Goal: Transaction & Acquisition: Book appointment/travel/reservation

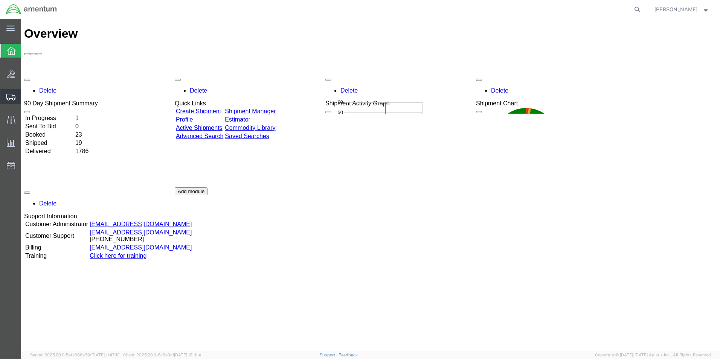
click at [0, 0] on span "Create from Template" at bounding box center [0, 0] width 0 height 0
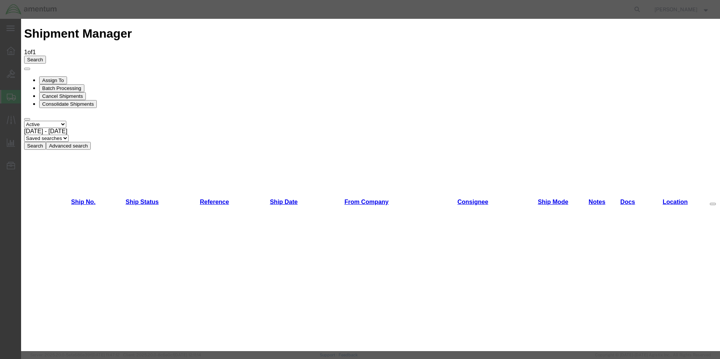
scroll to position [113, 0]
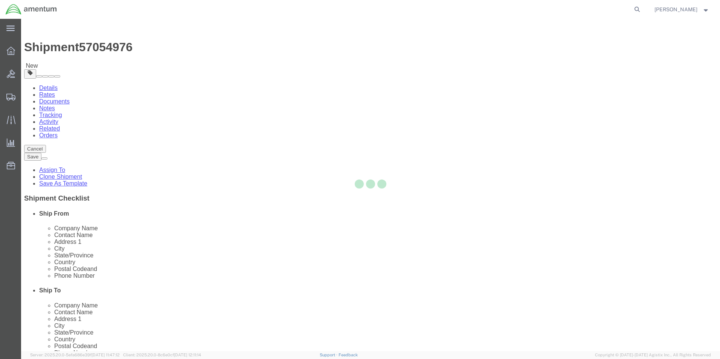
select select "49831"
select select "49941"
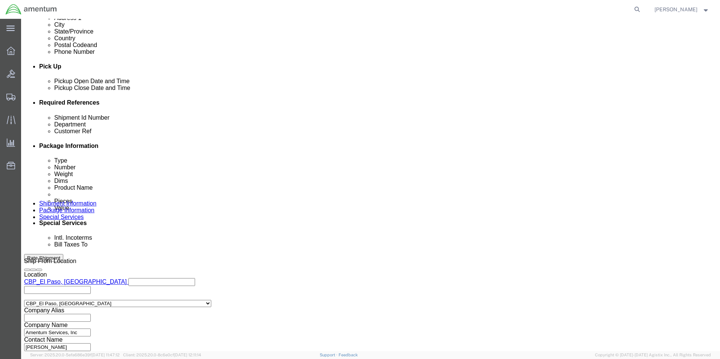
scroll to position [0, 11]
drag, startPoint x: 98, startPoint y: 163, endPoint x: 364, endPoint y: 187, distance: 267.2
click div "Shipment Id Number 321397/321404/321383/321350 Department CBP Select Account Ty…"
type input "534-009839"
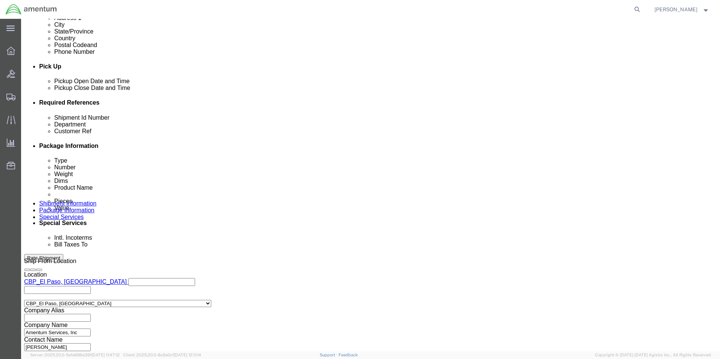
scroll to position [0, 11]
drag, startPoint x: 98, startPoint y: 175, endPoint x: 311, endPoint y: 173, distance: 212.7
click div "Shipment Id Number 534-009839 Department CBP Select Account Type Activity ID Ai…"
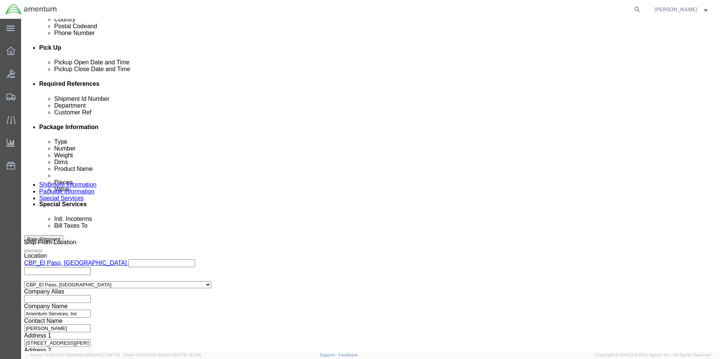
scroll to position [328, 0]
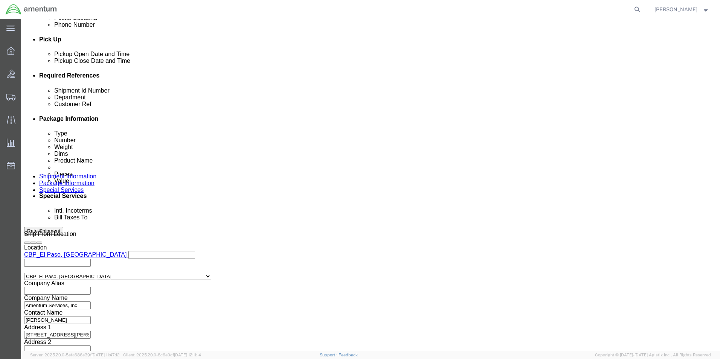
type input "534-009839"
click select "Select Air Less than Truckload Multi-Leg Ocean Freight Rail Small Parcel Truckl…"
select select "LTL"
click select "Select Air Less than Truckload Multi-Leg Ocean Freight Rail Small Parcel Truckl…"
click button "Continue"
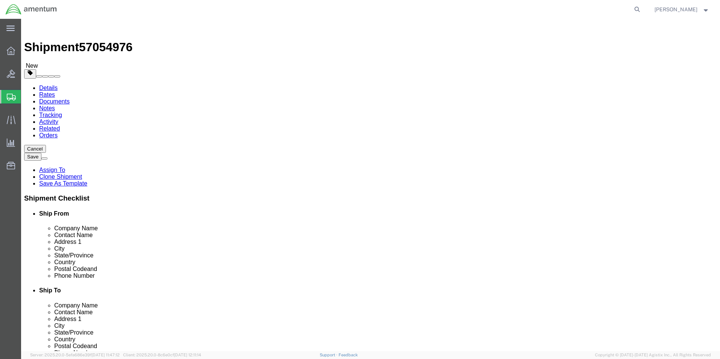
click span "button"
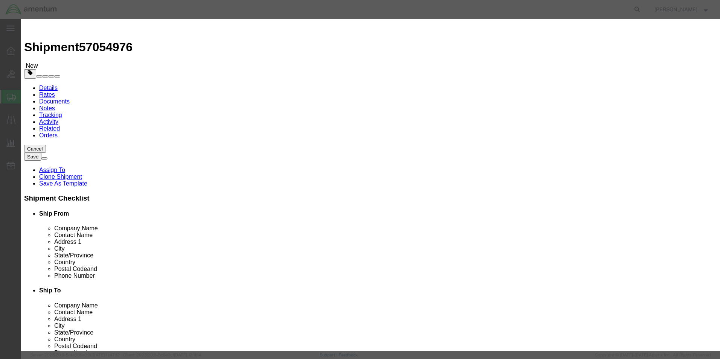
click button "Yes"
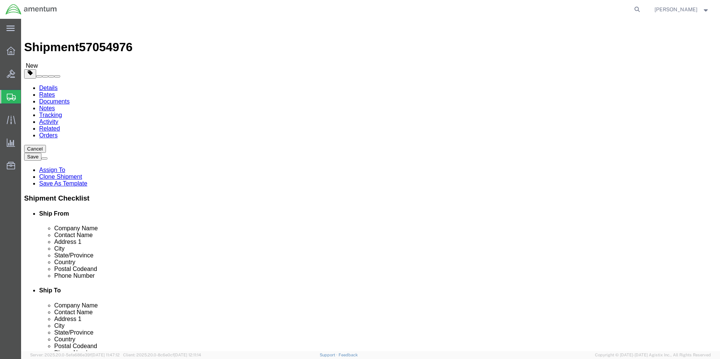
click input "12.00"
drag, startPoint x: 116, startPoint y: 163, endPoint x: 87, endPoint y: 165, distance: 28.7
click div "Dimensions Length 12.00 x Width 12.00 x Height 8.00 Select cm ft in"
type input "16"
type input "20"
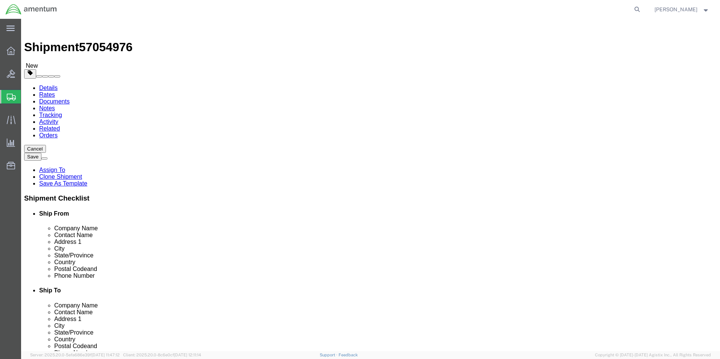
type input "10"
drag, startPoint x: 113, startPoint y: 160, endPoint x: 105, endPoint y: 160, distance: 8.7
click input "16"
type input "192"
click input "5.00"
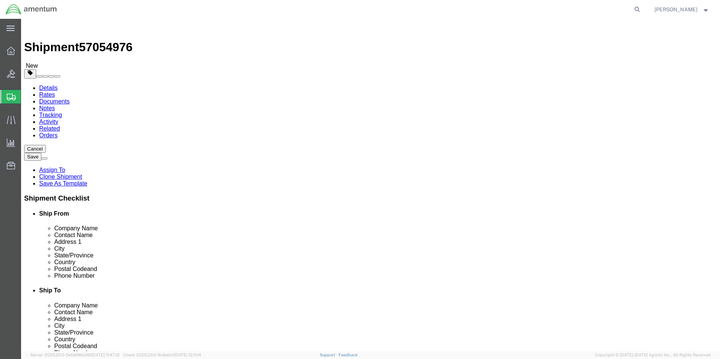
drag, startPoint x: 125, startPoint y: 175, endPoint x: 90, endPoint y: 175, distance: 35.0
click div "Weight 5.00 Select kgs lbs Ship. t°"
type input "270"
click p "AIRCRAFT PARTS"
click dd "8.00 Each"
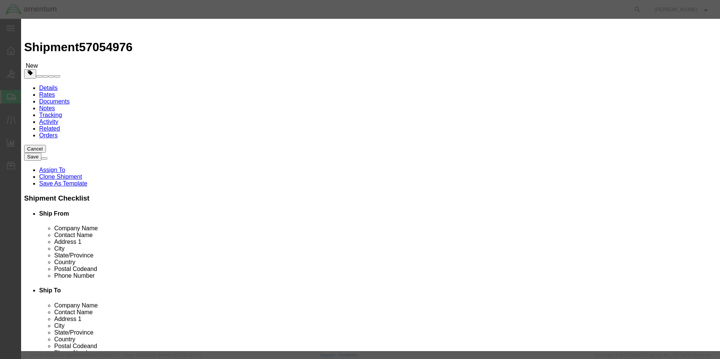
drag, startPoint x: 244, startPoint y: 73, endPoint x: 215, endPoint y: 71, distance: 29.0
click div "8.00"
type input "1"
type input "12.5"
click div "Commodity library"
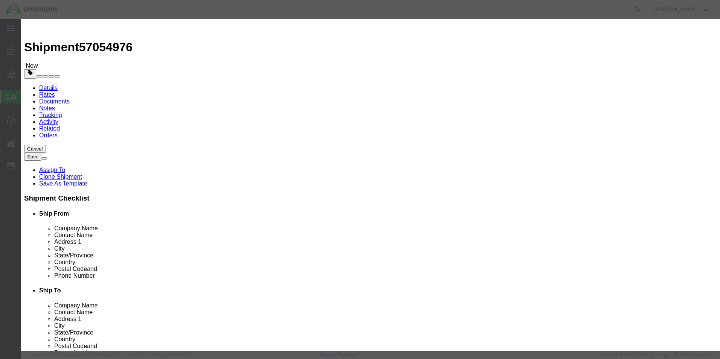
click textarea
type textarea "blade"
drag, startPoint x: 247, startPoint y: 88, endPoint x: 217, endPoint y: 87, distance: 29.4
click div "12.5"
type input "2"
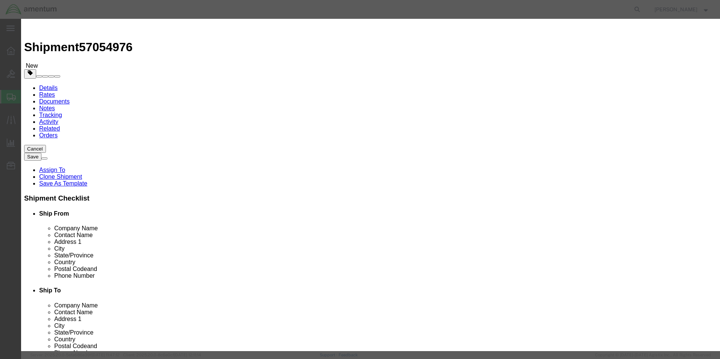
type input "5"
type input "25000"
click button "Save & Close"
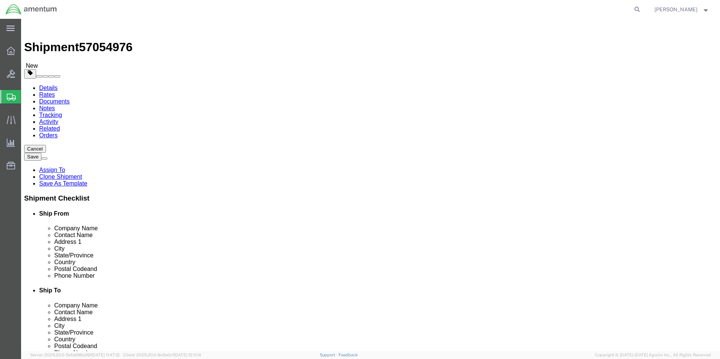
click button "Continue"
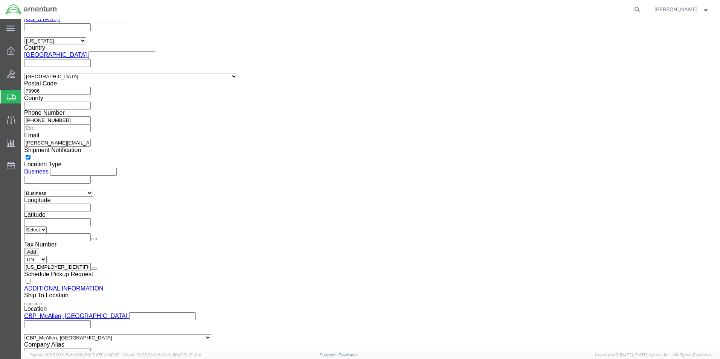
scroll to position [690, 0]
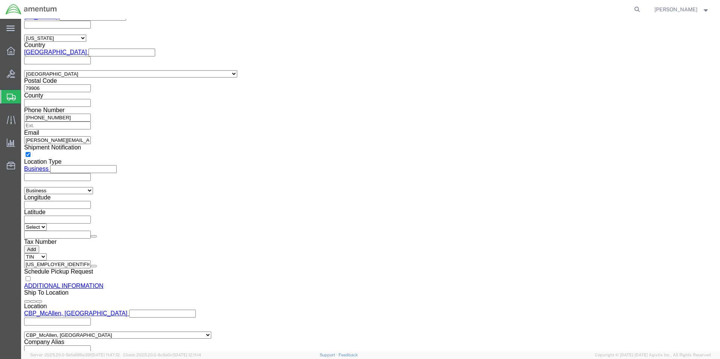
click button "Rate Shipment"
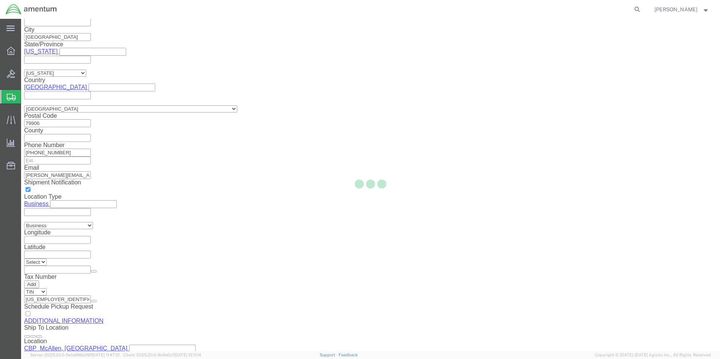
scroll to position [0, 0]
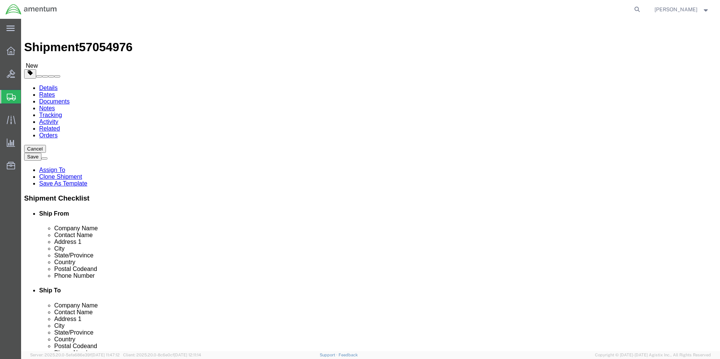
click dd "1.00 Each"
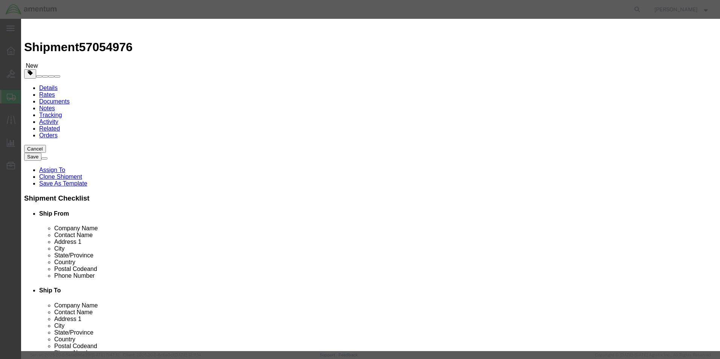
click input "AIRCRAFT PARTS"
click label "Commodity Category"
click input "AIRCRAFT PARTS"
type input "A"
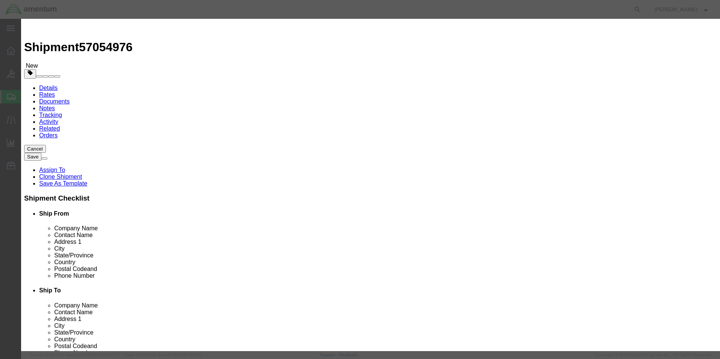
type input "as350 blade"
click select "Select 50 55 60 65 70 85 92.5 100 125 175 250 300 400"
select select "92.5"
click select "Select 50 55 60 65 70 85 92.5 100 125 175 250 300 400"
click button "Save & Close"
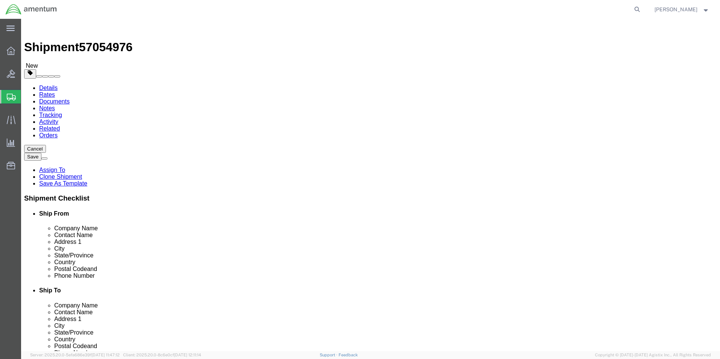
click button "Rate Shipment"
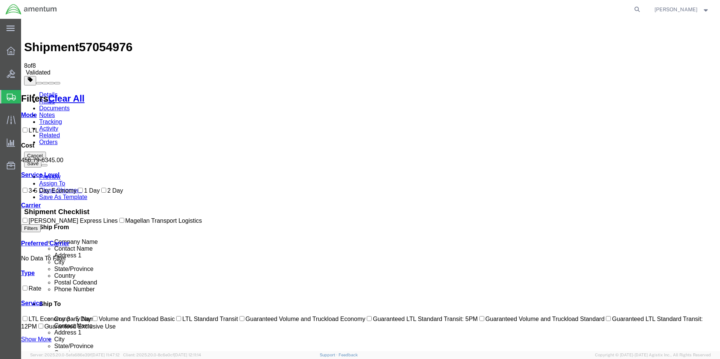
click at [70, 105] on link "Documents" at bounding box center [54, 108] width 30 height 6
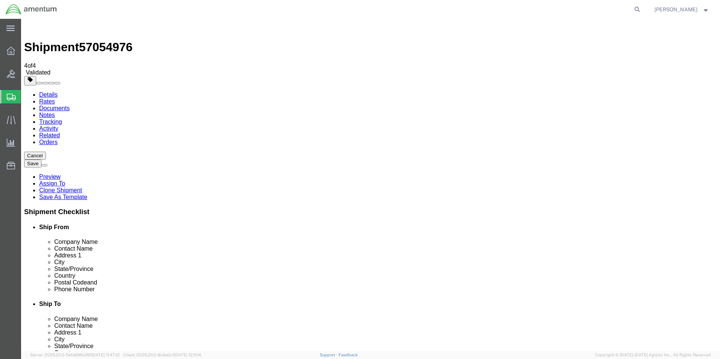
click at [0, 0] on span "Create from Template" at bounding box center [0, 0] width 0 height 0
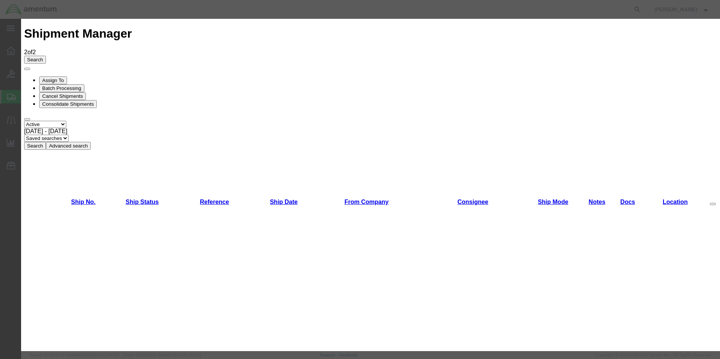
scroll to position [226, 0]
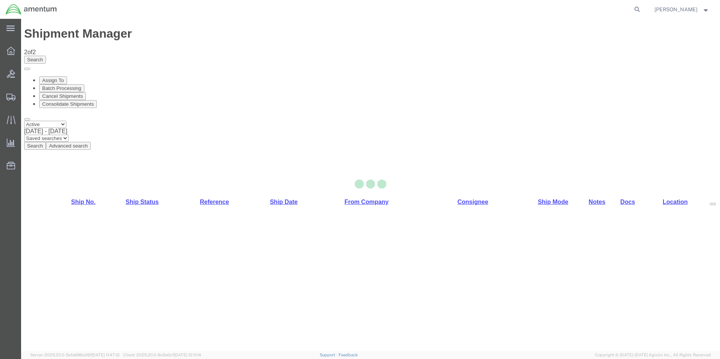
select select "49831"
select select "49914"
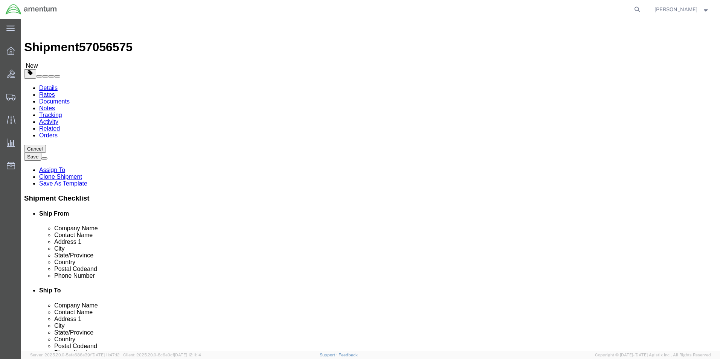
scroll to position [1627, 0]
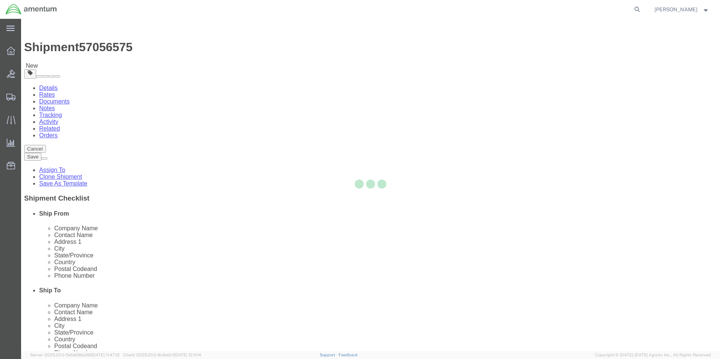
type input "92518"
type input "[PHONE_NUMBER]"
type input "7002"
type input "[EMAIL_ADDRESS][PERSON_NAME][DOMAIN_NAME]"
select select "CA"
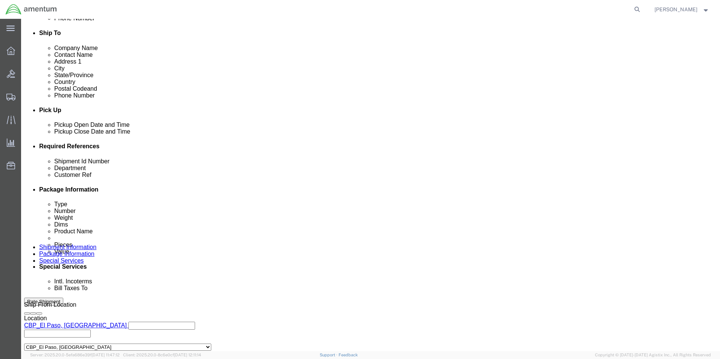
scroll to position [328, 0]
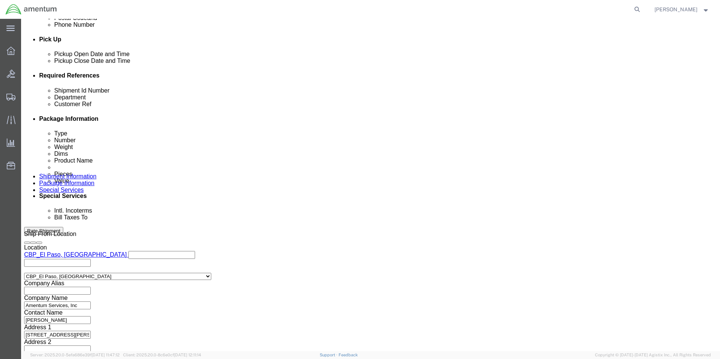
drag, startPoint x: 89, startPoint y: 136, endPoint x: 83, endPoint y: 136, distance: 6.4
click div "Shipment Id Number 321847"
type input "USAGE"
drag, startPoint x: 125, startPoint y: 152, endPoint x: 89, endPoint y: 148, distance: 36.7
click div "Customer Ref 321847"
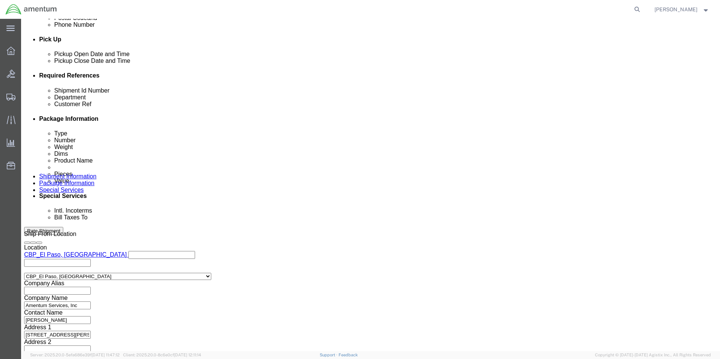
type input "USAGE"
click button "Continue"
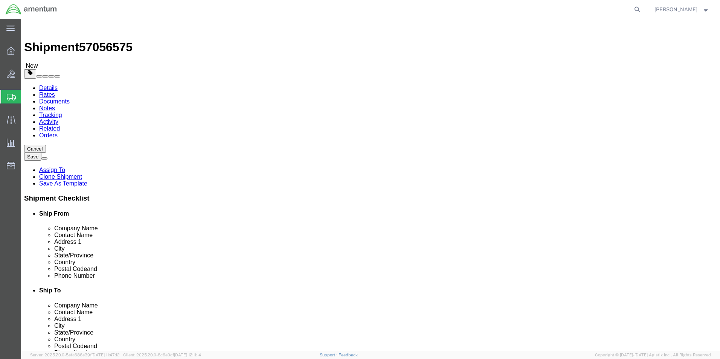
drag, startPoint x: 125, startPoint y: 159, endPoint x: 84, endPoint y: 155, distance: 40.9
click div "Dimensions Length 12.00 x Width 10.00 x Height 1.00 Select cm ft in"
type input "0.25"
click button "Continue"
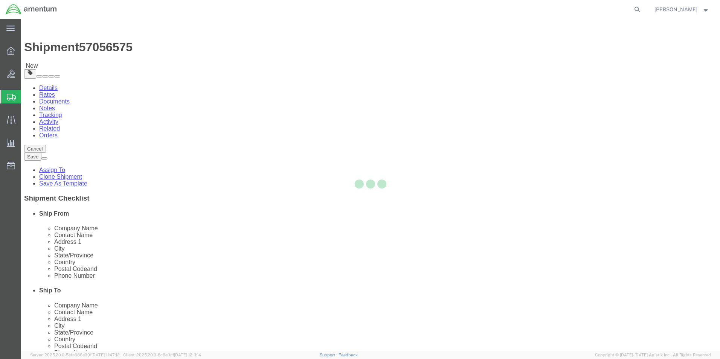
select select
select select "DEPARTMENT"
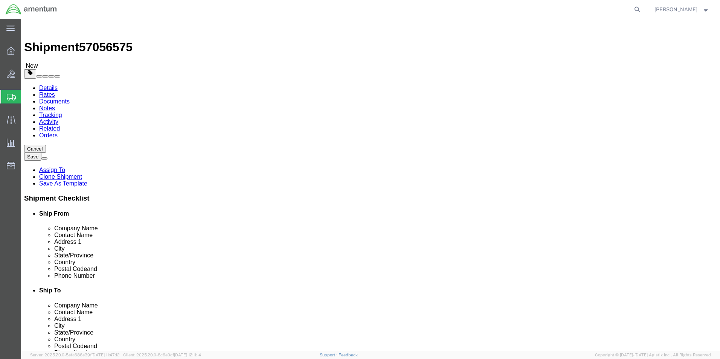
click icon
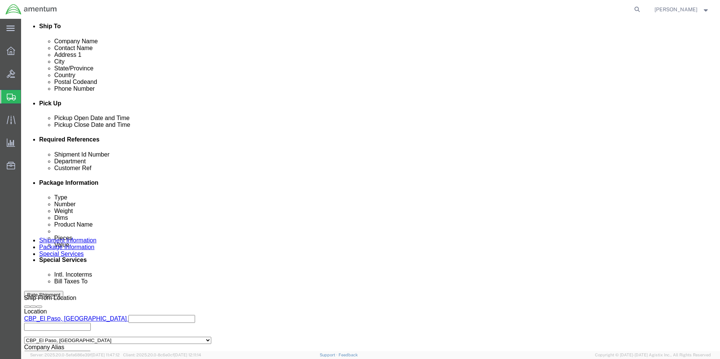
scroll to position [328, 0]
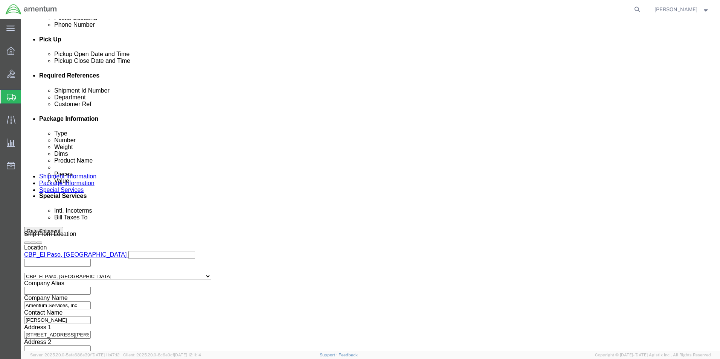
click input "6118.03.03.2219.000.WSA.0000"
type input "6118.03.03.2219.000.WRS.0000"
click div "Previous Continue"
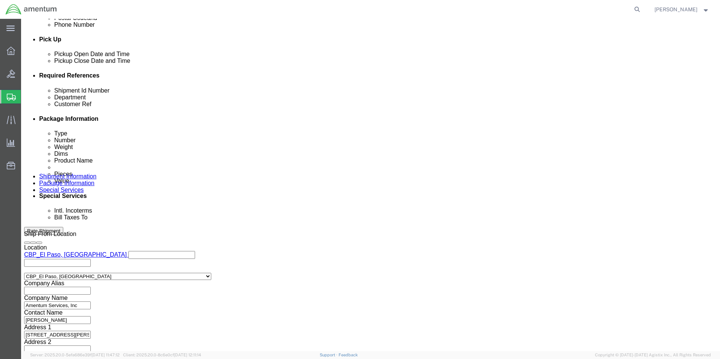
click button "Continue"
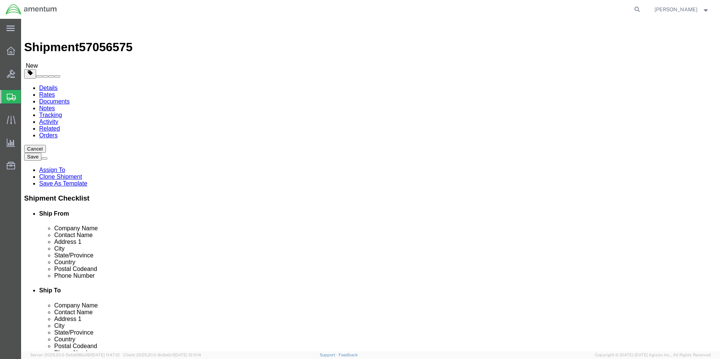
click link "Save As Template"
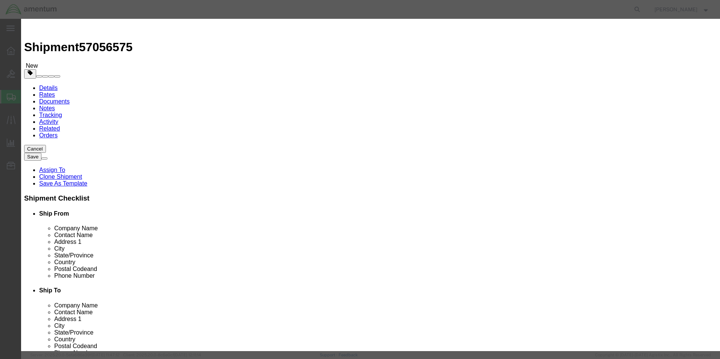
click input "text"
type input "CBP/WRS"
click button "Save"
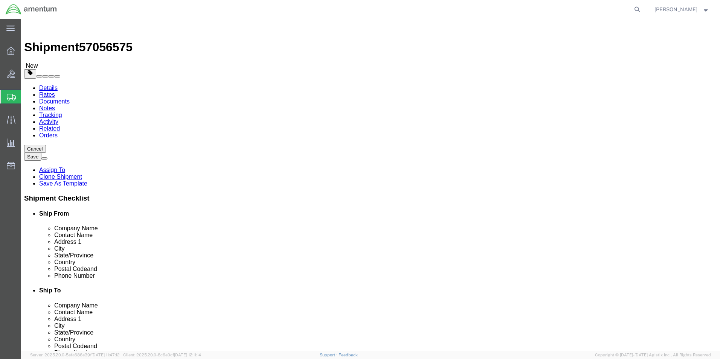
click button "Rate Shipment"
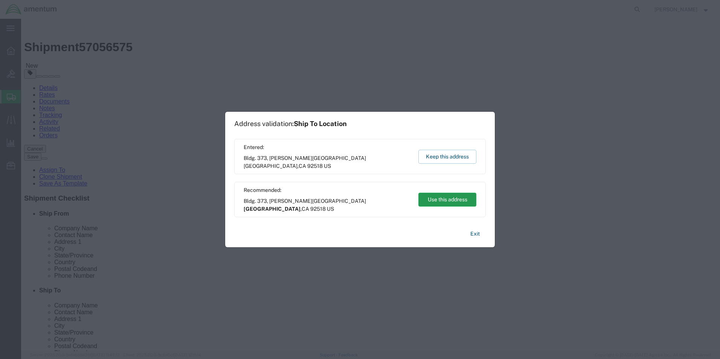
click at [435, 201] on button "Use this address" at bounding box center [447, 200] width 58 height 14
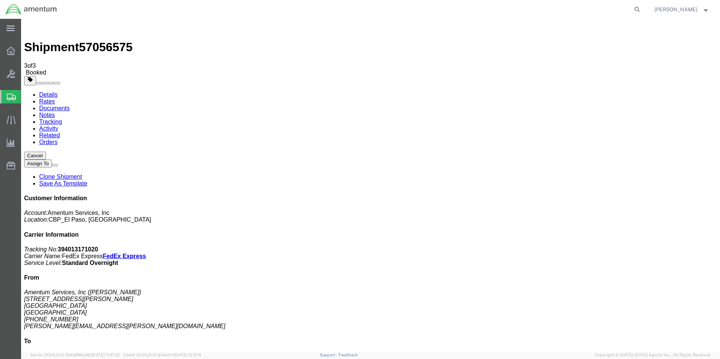
click at [0, 0] on span "Create from Template" at bounding box center [0, 0] width 0 height 0
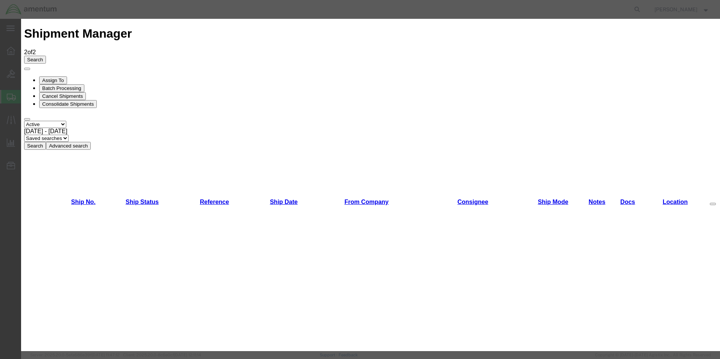
scroll to position [113, 0]
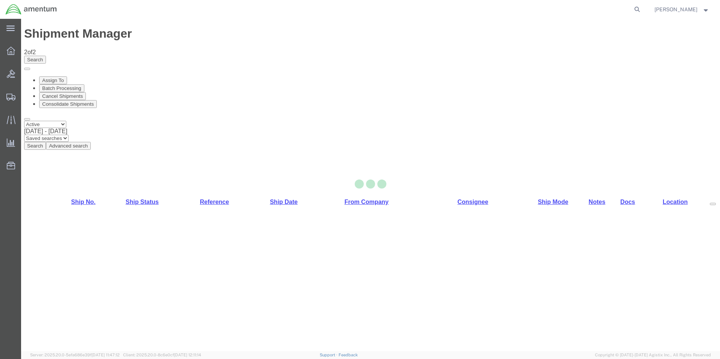
select select "49831"
select select "49946"
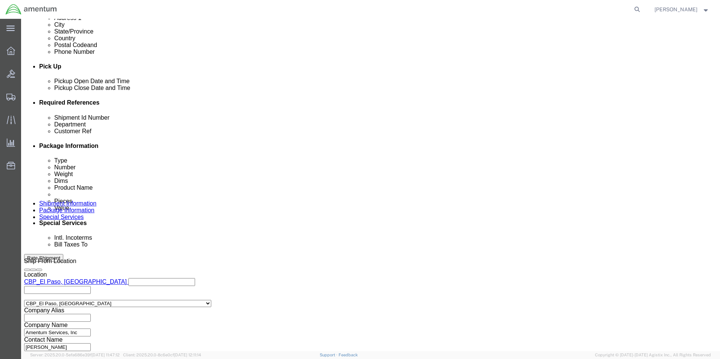
scroll to position [328, 0]
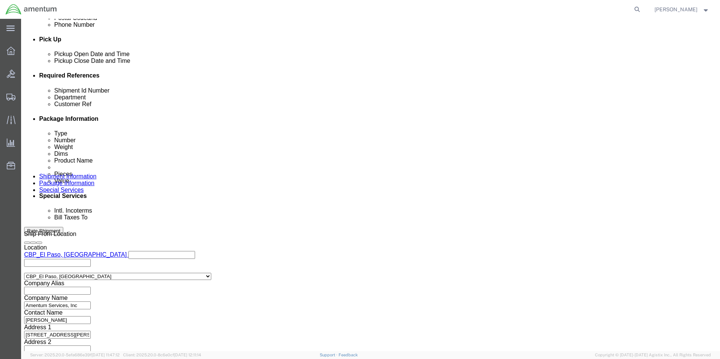
drag, startPoint x: 111, startPoint y: 133, endPoint x: 89, endPoint y: 132, distance: 22.3
click div "Shipment Id Number 325003"
type input "USAGE"
click input "USAGE"
drag, startPoint x: 128, startPoint y: 148, endPoint x: 78, endPoint y: 145, distance: 50.5
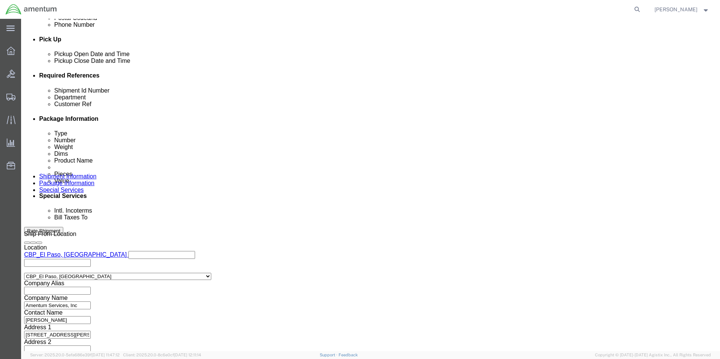
click div "Customer Ref 325003"
type input "USAGE"
click button "Continue"
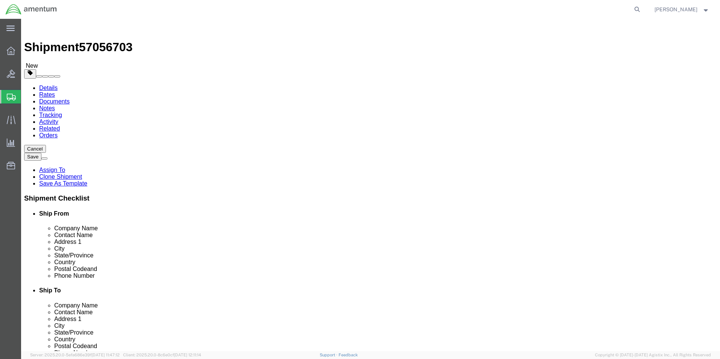
drag, startPoint x: 196, startPoint y: 163, endPoint x: 173, endPoint y: 162, distance: 23.0
click div "Length 12.00 x Width 10.00 x Height 1.00 Select cm ft in"
type input "0.25"
click button "Rate Shipment"
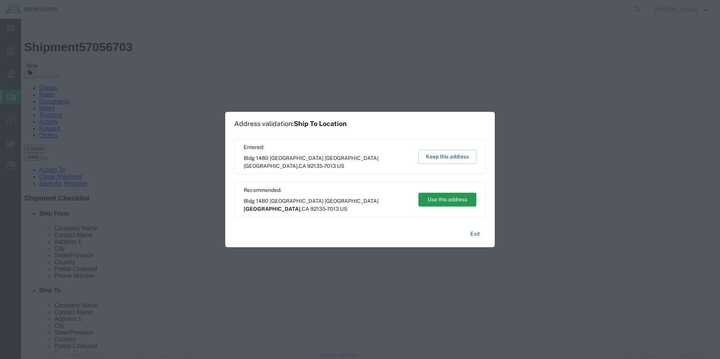
click at [442, 201] on button "Use this address" at bounding box center [447, 200] width 58 height 14
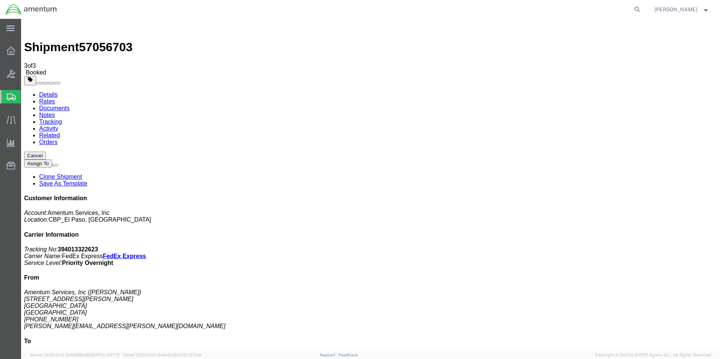
click at [0, 0] on span "Create from Template" at bounding box center [0, 0] width 0 height 0
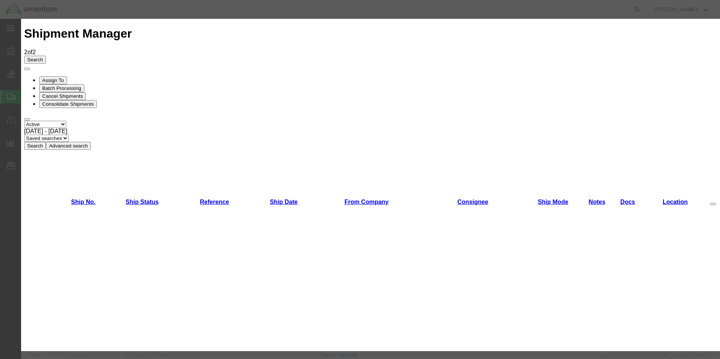
scroll to position [151, 0]
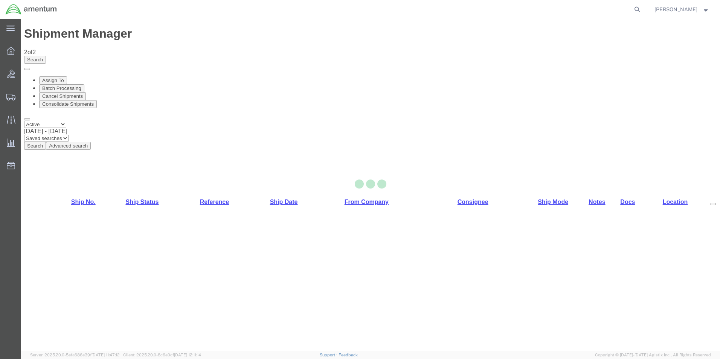
select select "49831"
select select "49932"
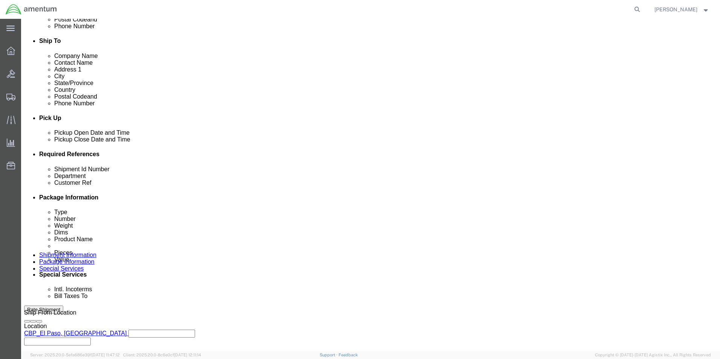
scroll to position [263, 0]
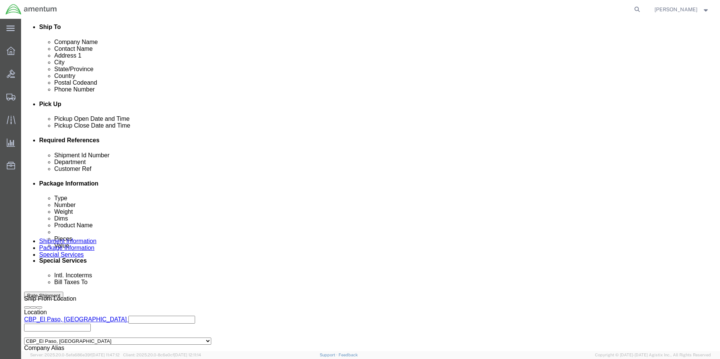
drag, startPoint x: 132, startPoint y: 200, endPoint x: 83, endPoint y: 199, distance: 49.7
click div "Shipment Id Number 327294"
type input "USAGE"
drag, startPoint x: 129, startPoint y: 211, endPoint x: 0, endPoint y: 215, distance: 129.2
click div "Customer Ref 327294"
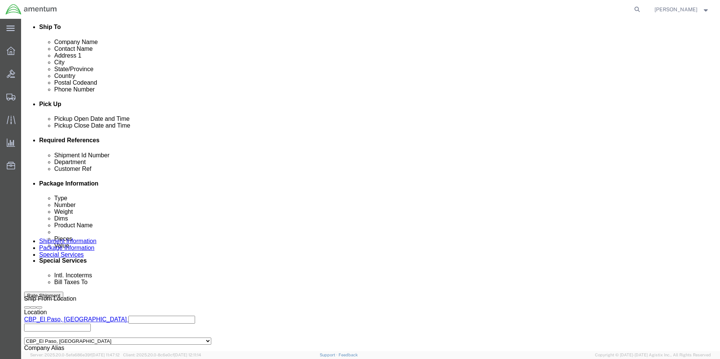
type input "U"
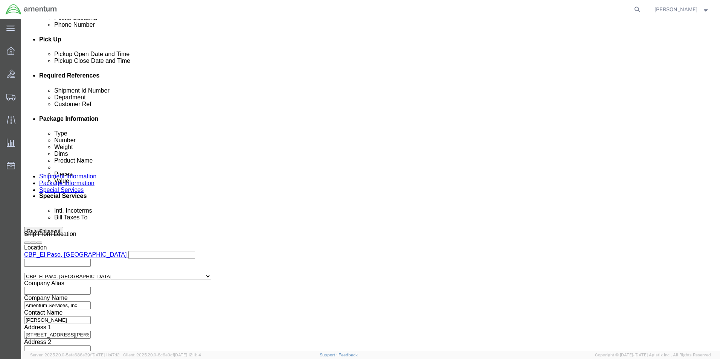
type input "USAGE"
click button "Continue"
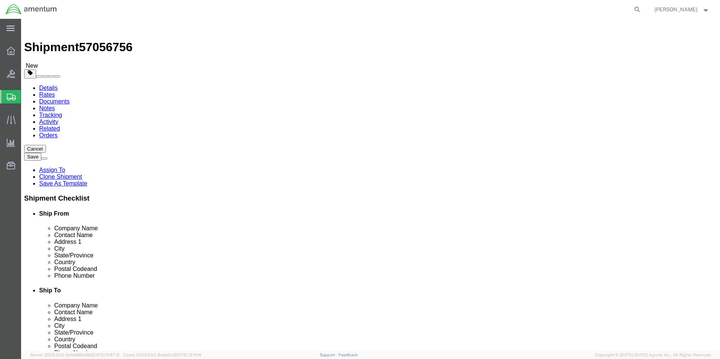
drag, startPoint x: 120, startPoint y: 160, endPoint x: 96, endPoint y: 157, distance: 24.3
click div "Length 31.00 x Width 12.00 x Height 13.00 Select cm ft in"
type input "12"
type input "10"
type input "0.25"
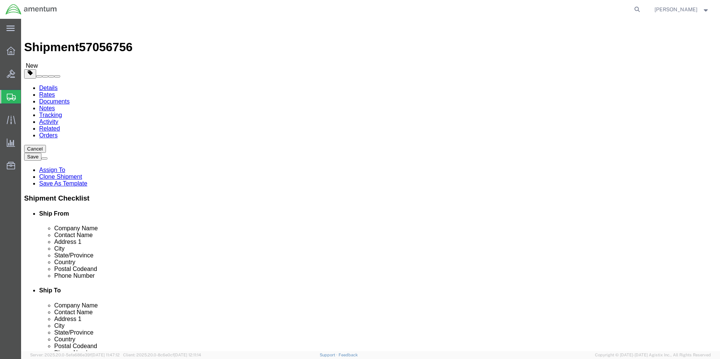
drag, startPoint x: 116, startPoint y: 177, endPoint x: 101, endPoint y: 179, distance: 15.2
click div "14.00 Select kgs lbs"
type input "1"
click dd "100.00 USD"
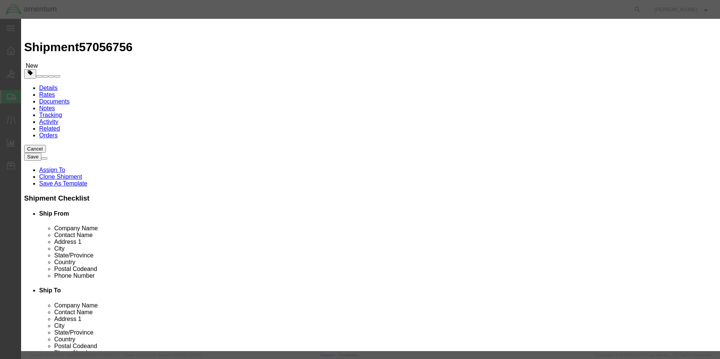
drag, startPoint x: 237, startPoint y: 75, endPoint x: 199, endPoint y: 80, distance: 39.1
click div "Product Name AIRCRAFT PARTS Pieces 96.00 Select Bag Barrels 100Board Feet Bottl…"
type input "2"
click input "2.08"
drag, startPoint x: 213, startPoint y: 88, endPoint x: 207, endPoint y: 88, distance: 5.7
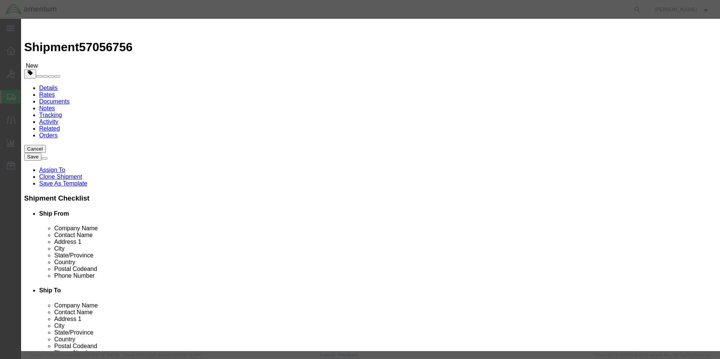
click div "Total Value 2.08 Select ADP AED AFN ALL AMD AOA ARS ATS AUD AWG AZN BAM BBD BDT…"
type input "100"
click button "Save & Close"
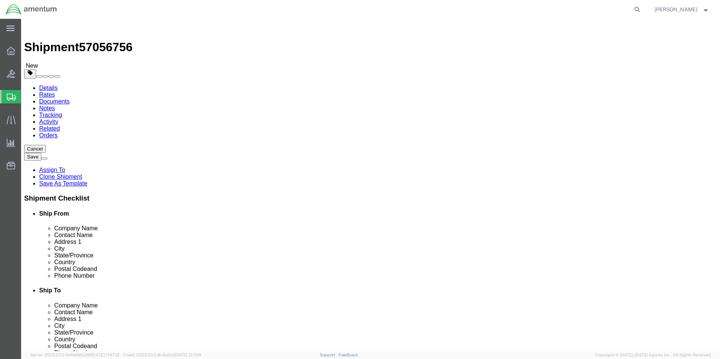
click button "Rate Shipment"
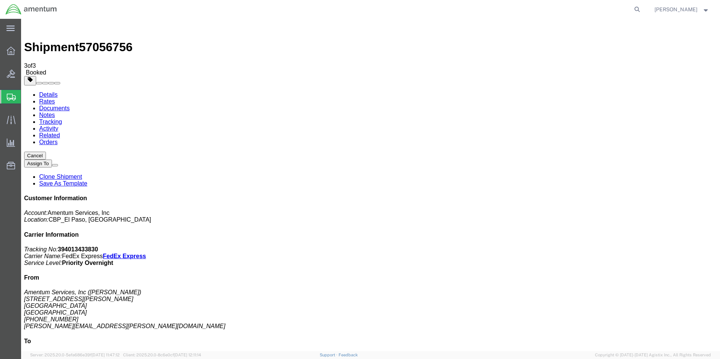
drag, startPoint x: 314, startPoint y: 134, endPoint x: 262, endPoint y: 172, distance: 64.1
click at [0, 0] on span "Create from Template" at bounding box center [0, 0] width 0 height 0
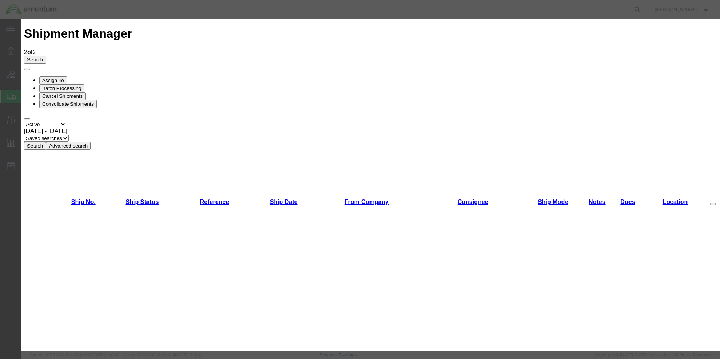
scroll to position [75, 0]
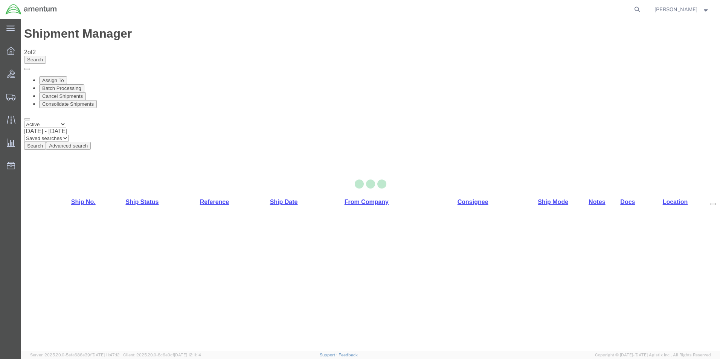
select select "49831"
select select "49937"
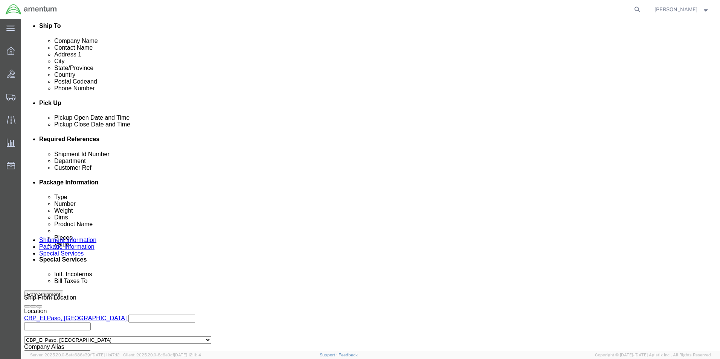
scroll to position [301, 0]
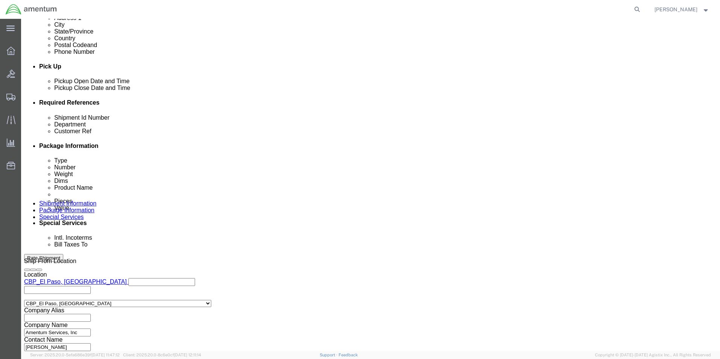
drag, startPoint x: 139, startPoint y: 176, endPoint x: 59, endPoint y: 177, distance: 80.2
click div "Customer Ref 503-008604"
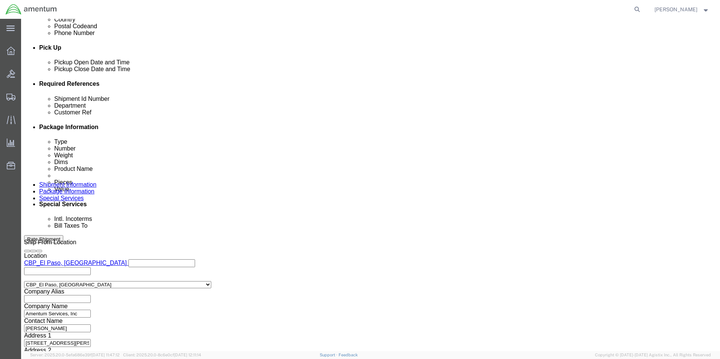
scroll to position [328, 0]
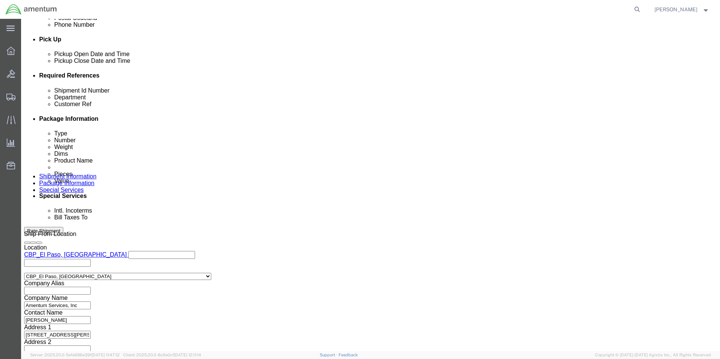
type input "503-009746"
click button "Continue"
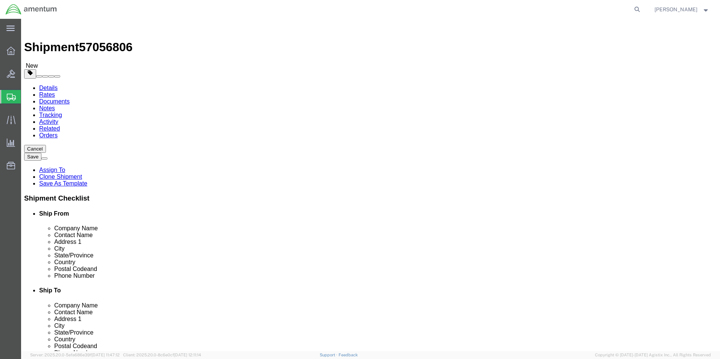
click button "Rate Shipment"
click icon
click input "Ship To Location / Contact Name : This field is required."
click input "v [PERSON_NAME]"
type input "V [PERSON_NAME]"
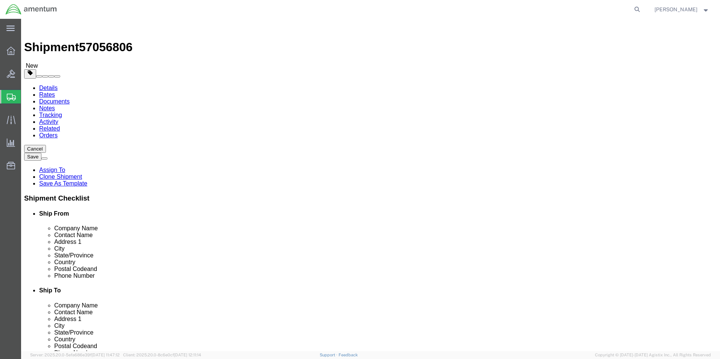
click button "Rate Shipment"
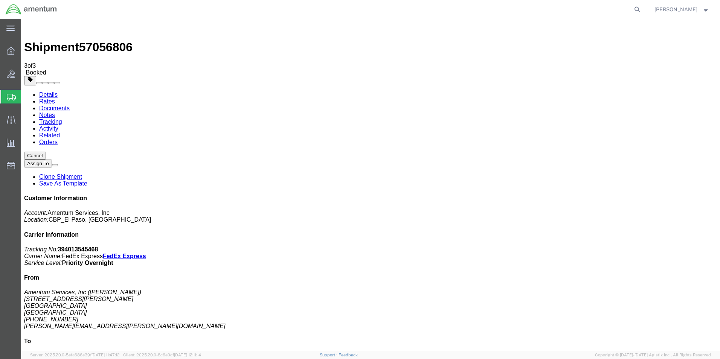
drag, startPoint x: 315, startPoint y: 135, endPoint x: 237, endPoint y: 255, distance: 143.6
click at [0, 0] on span "Create from Template" at bounding box center [0, 0] width 0 height 0
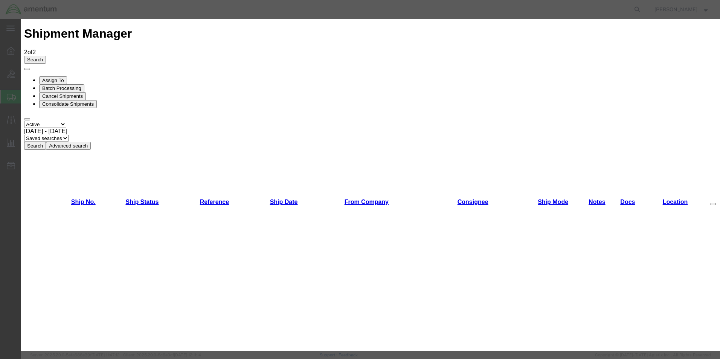
scroll to position [151, 0]
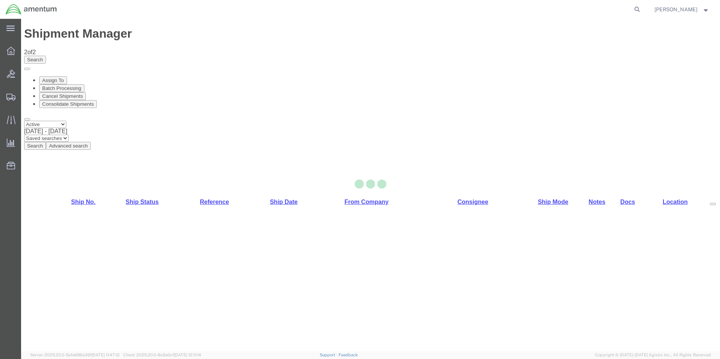
select select "49831"
select select "49916"
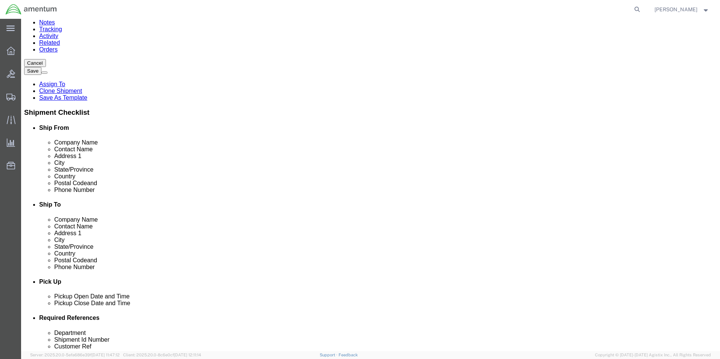
scroll to position [263, 0]
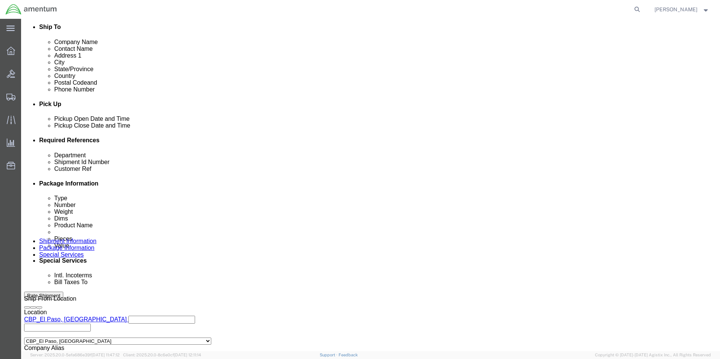
drag, startPoint x: 132, startPoint y: 213, endPoint x: 54, endPoint y: 213, distance: 77.9
click div "Customer Ref 322038"
type input "USAGE"
drag, startPoint x: 485, startPoint y: 203, endPoint x: 436, endPoint y: 201, distance: 49.4
click div "Shipment Id Number 322038"
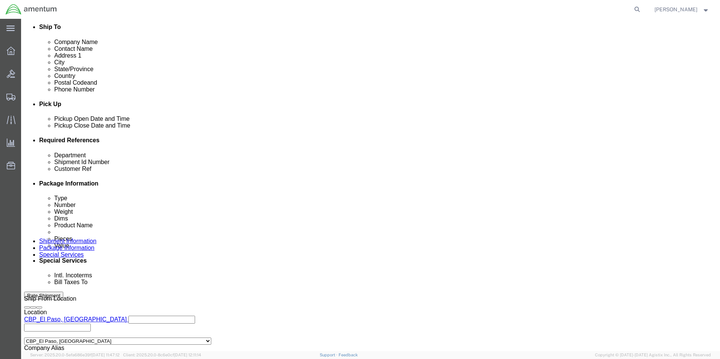
scroll to position [328, 0]
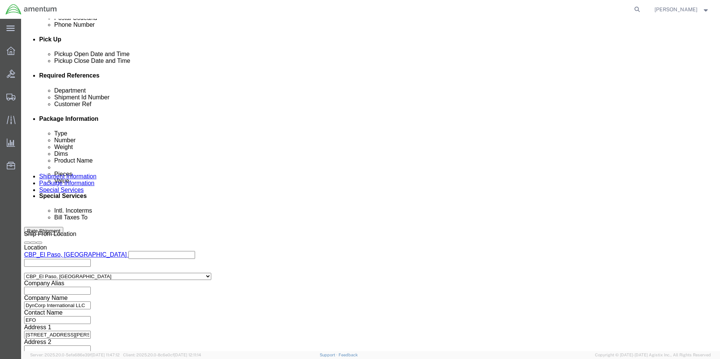
type input "USAGE"
click button "Continue"
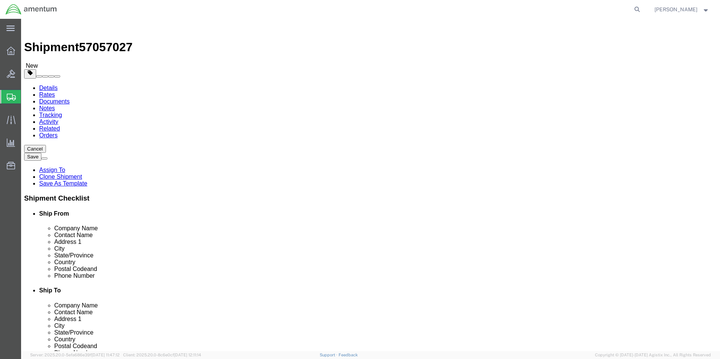
click select "Select Bale(s) Basket(s) Bolt(s) Bottle(s) Buckets Bulk Bundle(s) Can(s) Cardbo…"
select select "ENV"
click select "Select Bale(s) Basket(s) Bolt(s) Bottle(s) Buckets Bulk Bundle(s) Can(s) Cardbo…"
type input "9.50"
type input "12.50"
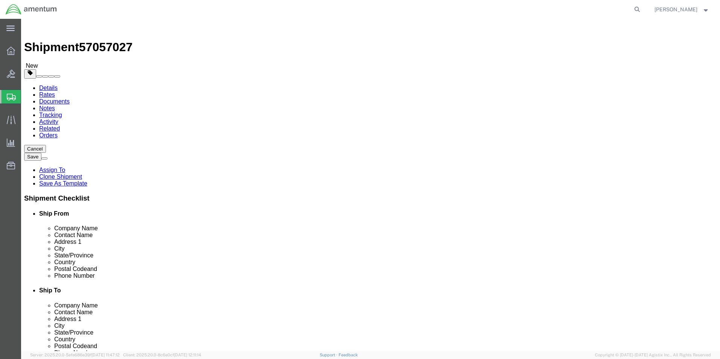
type input "0.25"
type input "1"
click button "Continue"
click button "Rate Shipment"
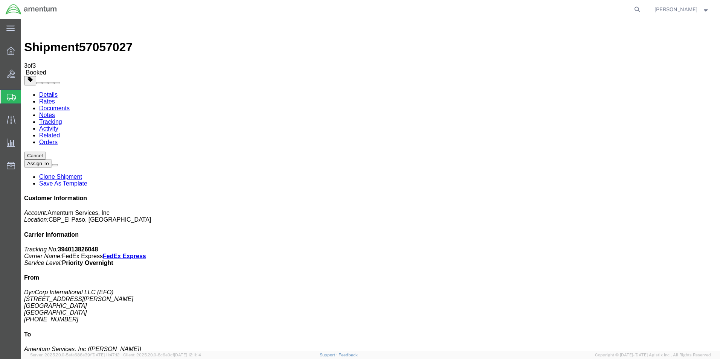
click at [0, 0] on span "Create from Template" at bounding box center [0, 0] width 0 height 0
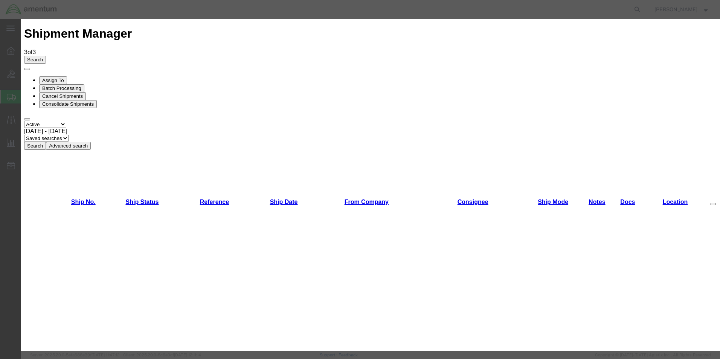
scroll to position [113, 0]
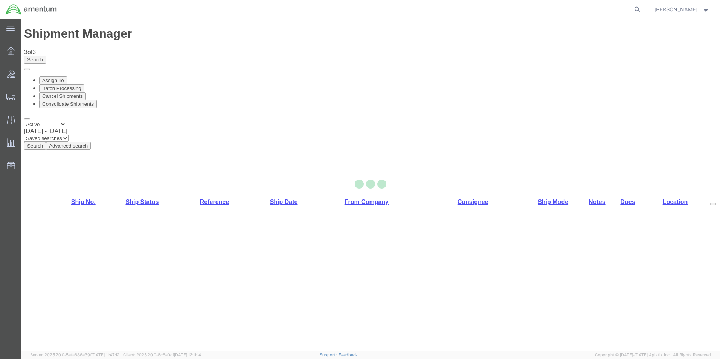
select select "49831"
select select "49932"
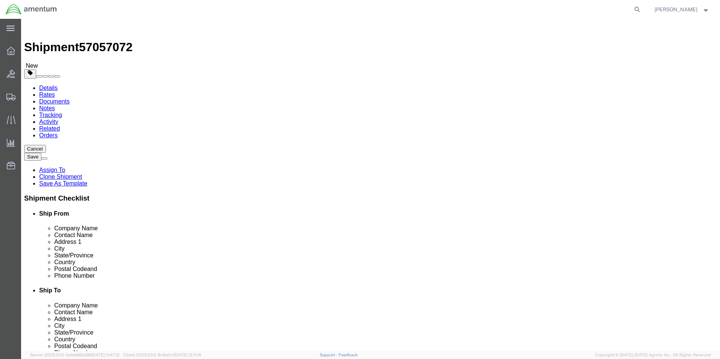
scroll to position [1443, 0]
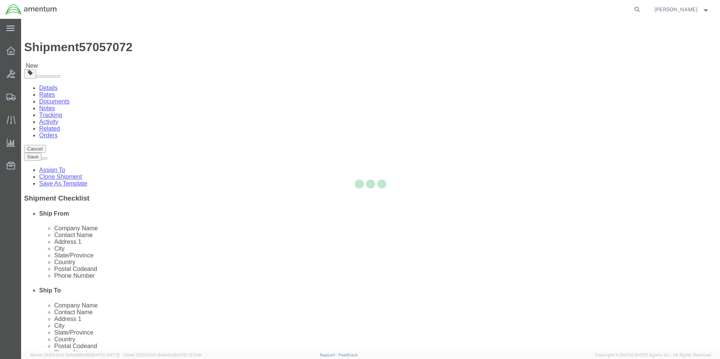
type input "77303"
type input "[PHONE_NUMBER]"
type input "[PERSON_NAME][EMAIL_ADDRESS][PERSON_NAME][DOMAIN_NAME]"
select select "[GEOGRAPHIC_DATA]"
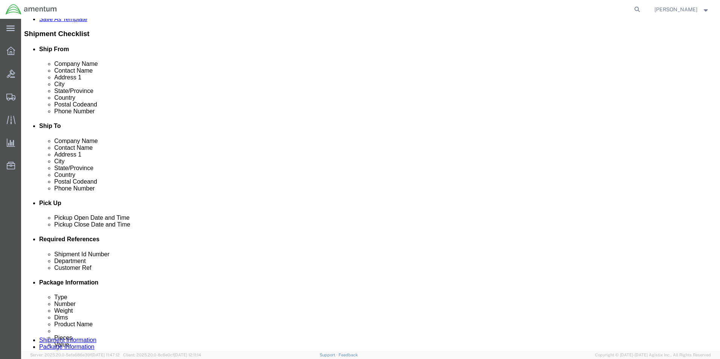
scroll to position [263, 0]
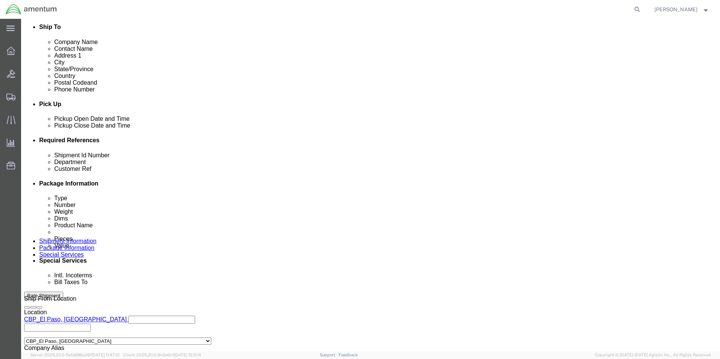
drag, startPoint x: 142, startPoint y: 202, endPoint x: 92, endPoint y: 200, distance: 49.7
click div "Shipment Id Number 327294"
type input "USAGE"
drag, startPoint x: 122, startPoint y: 213, endPoint x: 102, endPoint y: 215, distance: 20.4
click input "327294"
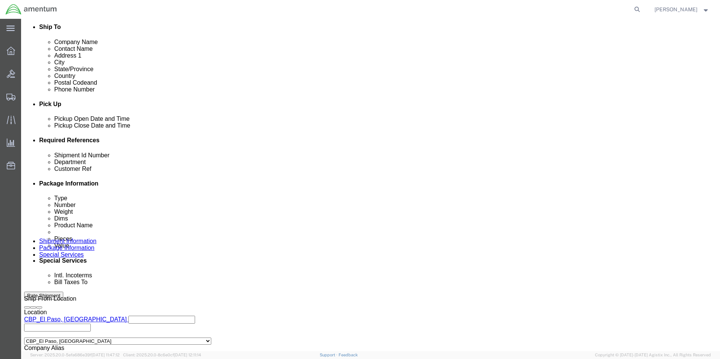
type input "3"
type input "USAGE"
click input "6118.03.03.2219.000.ENO.0000"
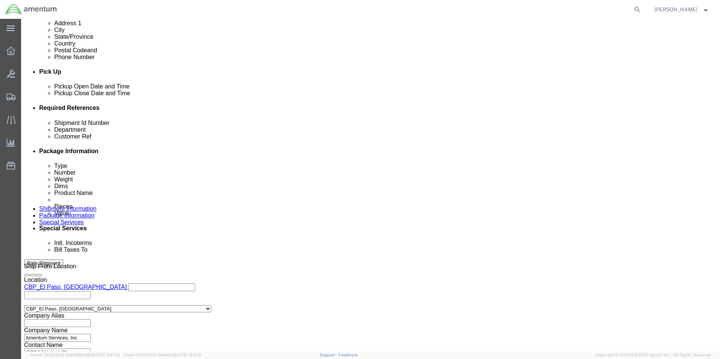
scroll to position [328, 0]
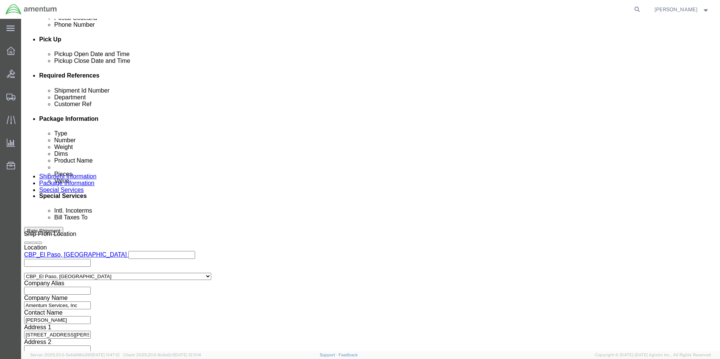
type input "6118.03.03.2219.000.EHO.0000"
click button "Continue"
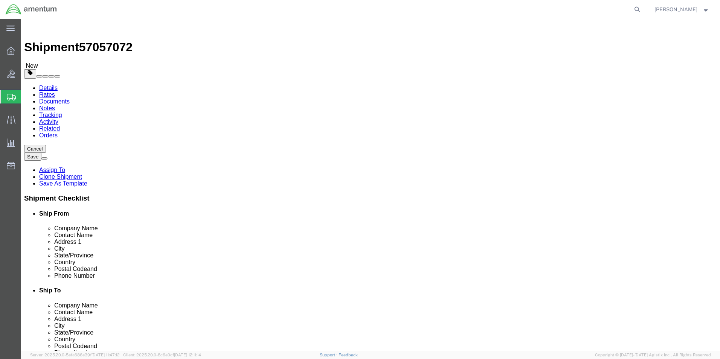
drag, startPoint x: 123, startPoint y: 158, endPoint x: 107, endPoint y: 160, distance: 16.8
click input "31.00"
type input "3"
type input "12"
type input "10"
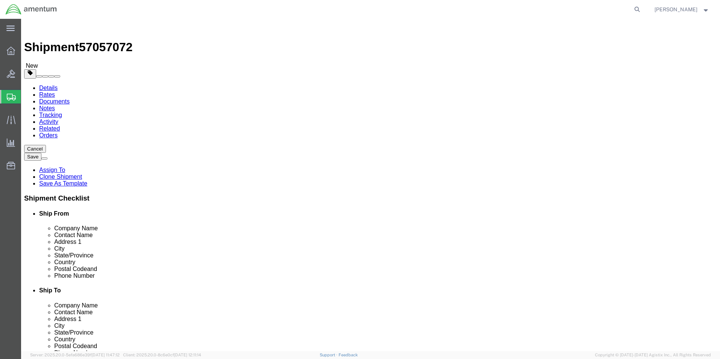
type input "0.25"
drag, startPoint x: 122, startPoint y: 174, endPoint x: 94, endPoint y: 176, distance: 28.7
click div "Weight 14.00 Select kgs lbs Ship. t°"
type input "1"
click dd "96.00 Each"
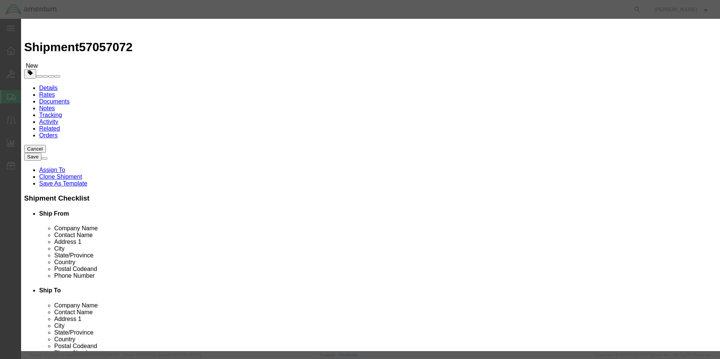
drag, startPoint x: 241, startPoint y: 69, endPoint x: 208, endPoint y: 71, distance: 32.8
click div "96.00"
type input "1"
click label "Total Value"
drag, startPoint x: 234, startPoint y: 84, endPoint x: 186, endPoint y: 80, distance: 48.4
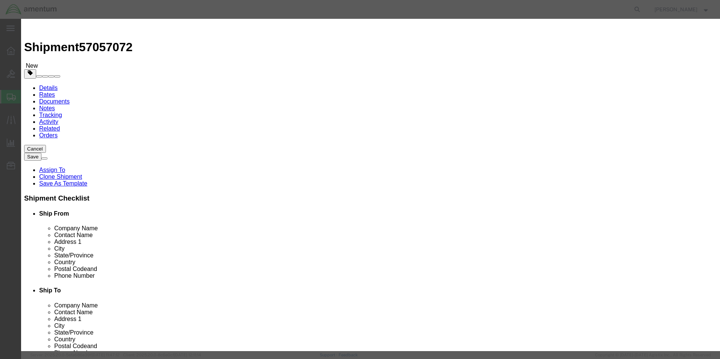
click div "Product Name AIRCRAFT PARTS Pieces 1 Select Bag Barrels 100Board Feet Bottle Bo…"
type input "100"
click button "Save & Close"
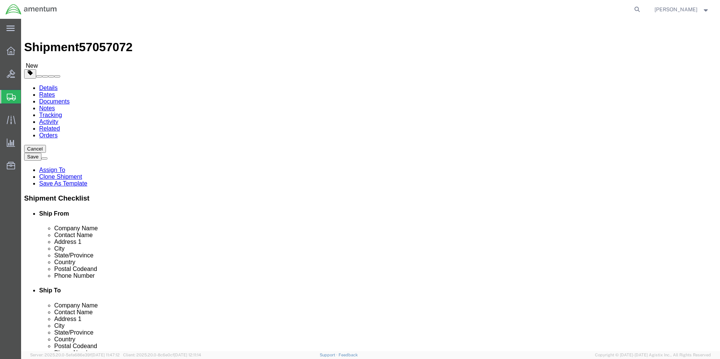
click button "Rate Shipment"
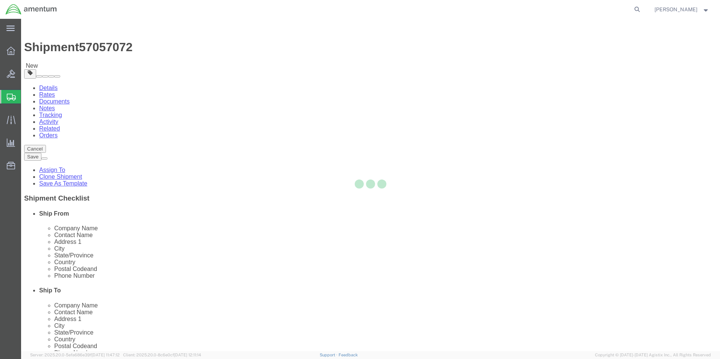
click at [616, 336] on div at bounding box center [370, 185] width 699 height 332
click at [698, 47] on div at bounding box center [370, 185] width 699 height 332
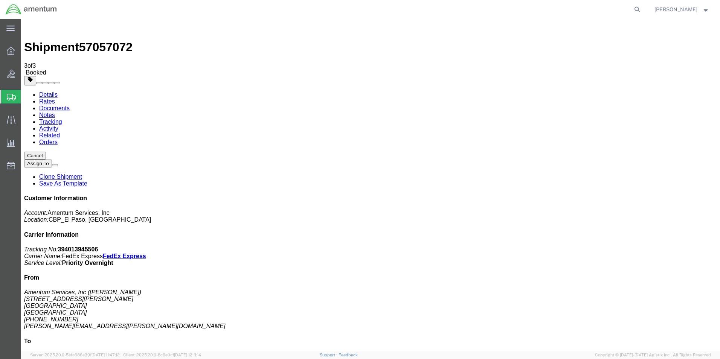
drag, startPoint x: 312, startPoint y: 134, endPoint x: 307, endPoint y: 141, distance: 9.0
click at [0, 0] on span "Create from Template" at bounding box center [0, 0] width 0 height 0
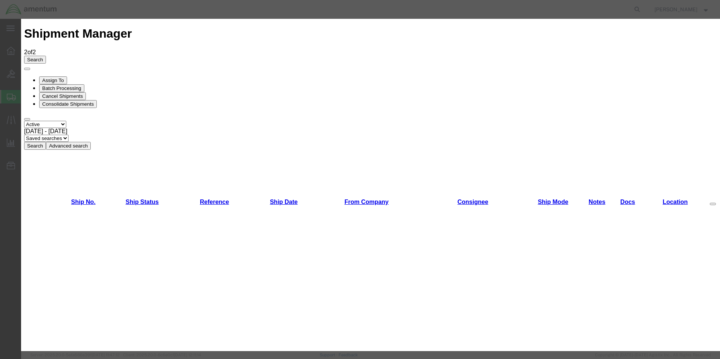
scroll to position [226, 0]
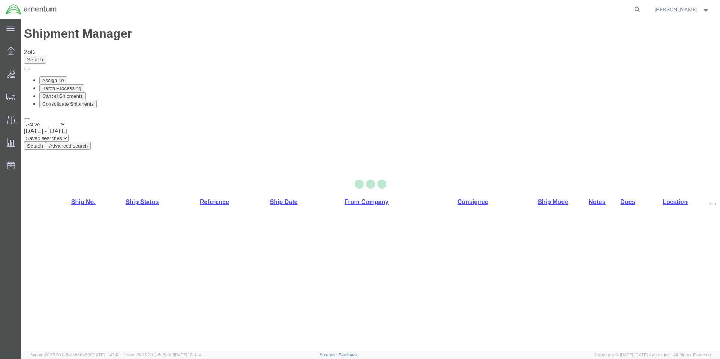
select select "49831"
select select "49941"
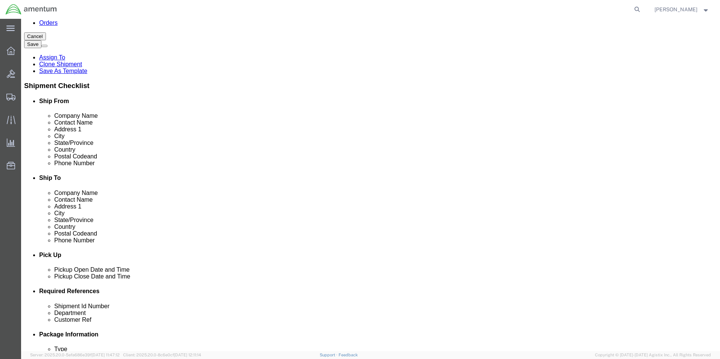
scroll to position [263, 0]
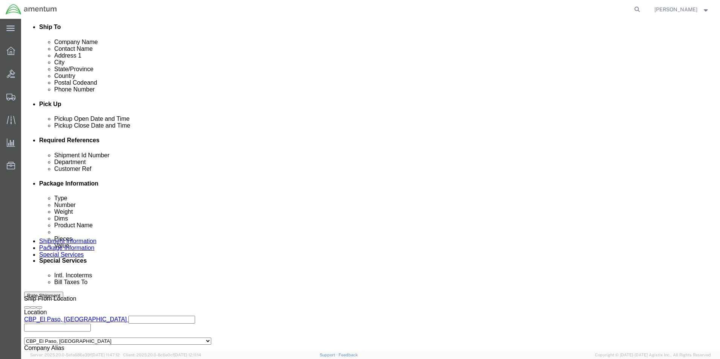
click div "Shipment Id Number"
drag, startPoint x: 97, startPoint y: 199, endPoint x: 368, endPoint y: 227, distance: 271.7
click div "Shipment Id Number 321397/321404/321383/321350 Department CBP Select Account Ty…"
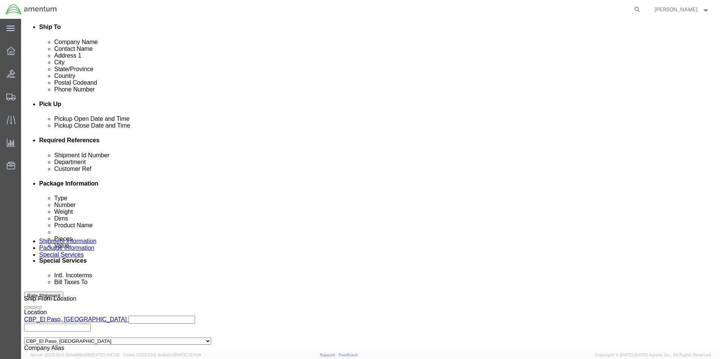
type input "USAGE"
drag, startPoint x: 99, startPoint y: 213, endPoint x: 359, endPoint y: 221, distance: 260.2
click div "Shipment Id Number USAGE Department CBP Select Account Type Activity ID Airline…"
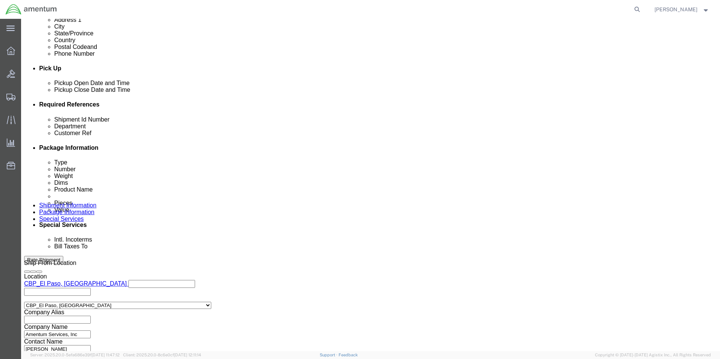
scroll to position [328, 0]
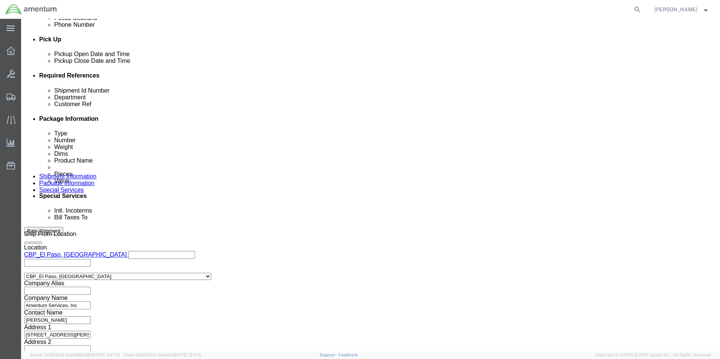
type input "USAGE"
click button "Continue"
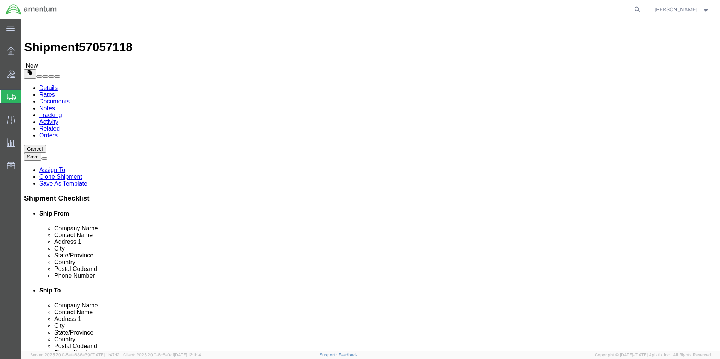
click span "button"
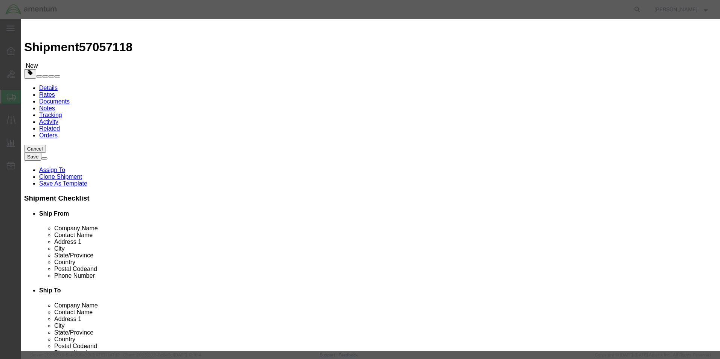
click button "Yes"
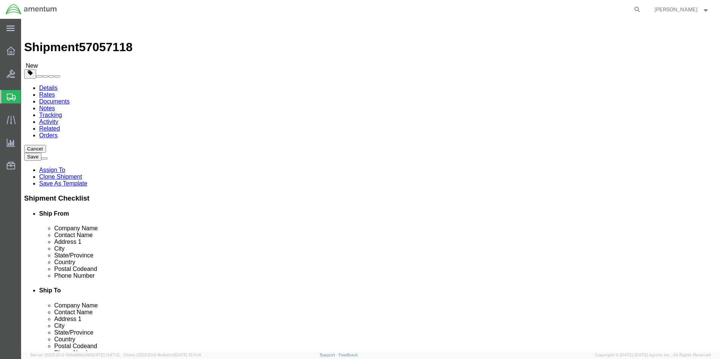
drag, startPoint x: 180, startPoint y: 178, endPoint x: 93, endPoint y: 158, distance: 89.7
click div "Dimensions Length 12.00 x Width 12.00 x Height 8.00 Select cm ft in"
type input "10"
type input "0.25"
drag, startPoint x: 108, startPoint y: 173, endPoint x: 85, endPoint y: 171, distance: 23.0
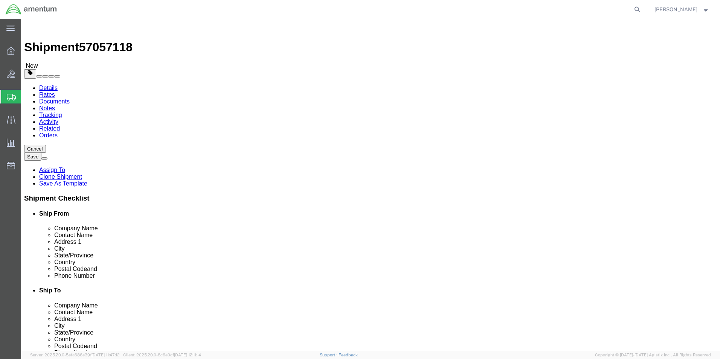
click div "Weight 5.00 Select kgs lbs Ship. t°"
type input "1"
click div "Pieces: 8.00 Each Total value: 100.00 USD"
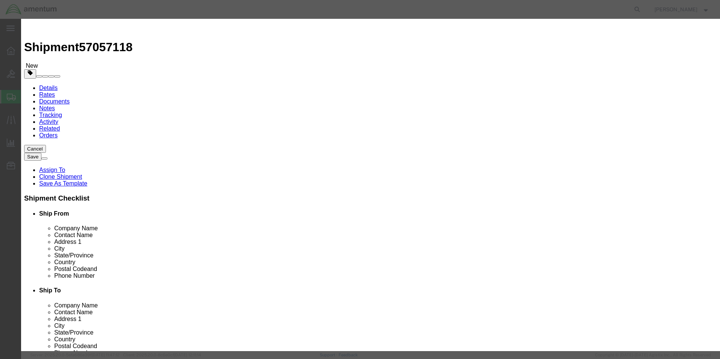
drag, startPoint x: 239, startPoint y: 72, endPoint x: 198, endPoint y: 71, distance: 41.4
click div "Pieces 8.00 Select Bag Barrels 100Board Feet Bottle Box Blister Pack Carats Can…"
type input "1"
click label "Description"
drag, startPoint x: 225, startPoint y: 85, endPoint x: 209, endPoint y: 87, distance: 15.6
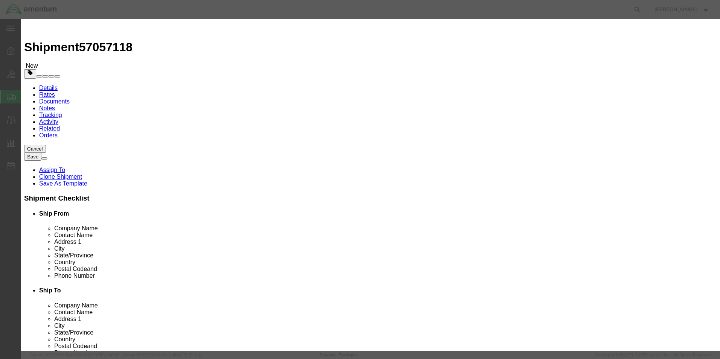
click div "Total Value 12.5 Select ADP AED AFN ALL AMD AOA ARS ATS AUD AWG AZN BAM BBD BDT…"
type input "100"
drag, startPoint x: 515, startPoint y: 263, endPoint x: 534, endPoint y: 275, distance: 21.9
click button "Save & Close"
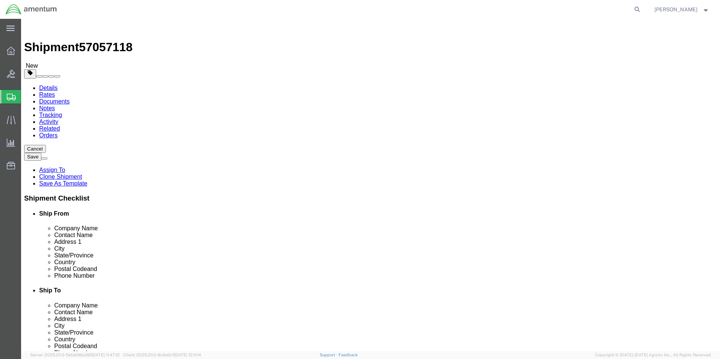
click button "Rate Shipment"
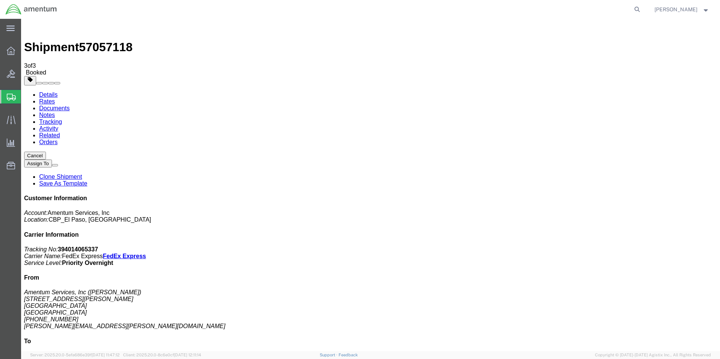
click at [0, 0] on span "Create from Template" at bounding box center [0, 0] width 0 height 0
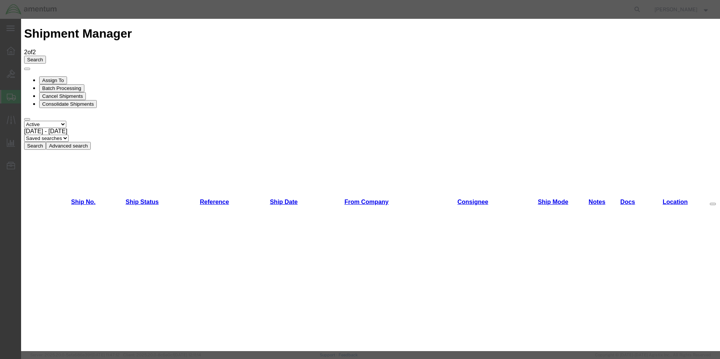
scroll to position [113, 0]
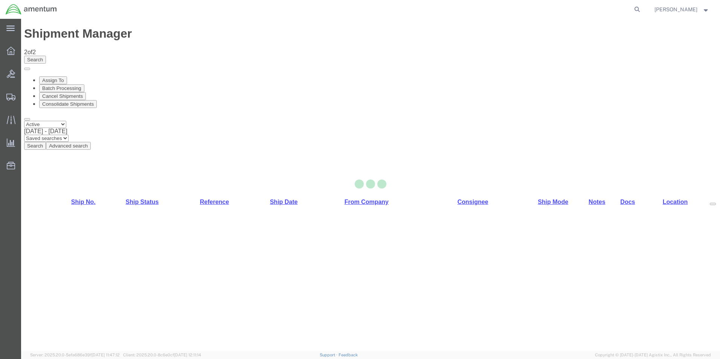
select select "49831"
select select "49927"
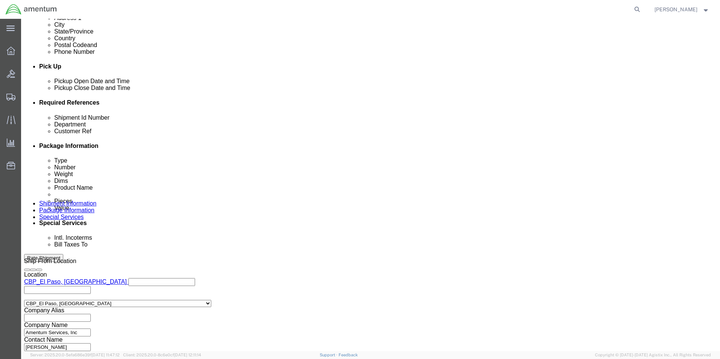
scroll to position [0, 113]
drag, startPoint x: 96, startPoint y: 161, endPoint x: 290, endPoint y: 158, distance: 194.2
click div "Shipment Id Number 613-001161,001164,001174,001176,001177,001180,001181,001184,…"
type input "USAGE"
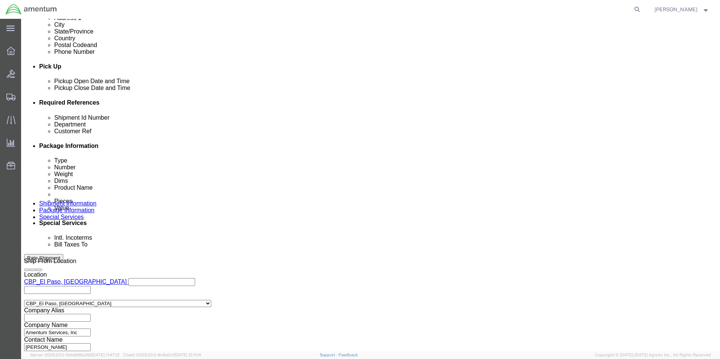
scroll to position [0, 113]
drag, startPoint x: 97, startPoint y: 175, endPoint x: 417, endPoint y: 199, distance: 320.5
click div "Ship From Location Location [GEOGRAPHIC_DATA], [GEOGRAPHIC_DATA] Select My Prof…"
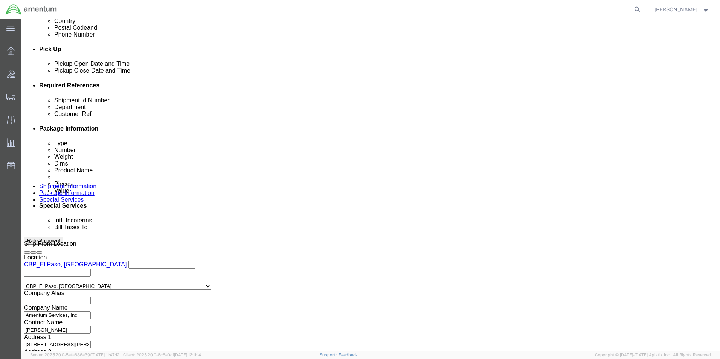
scroll to position [328, 0]
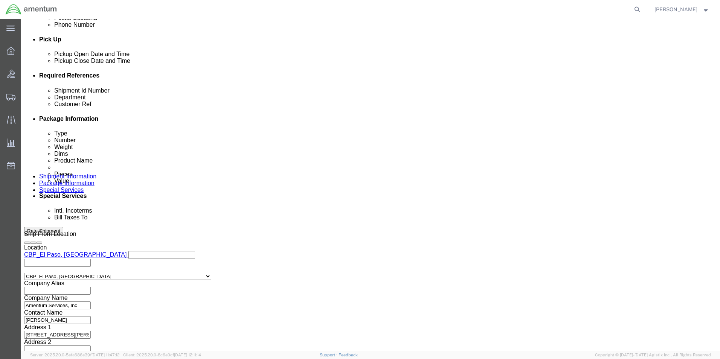
type input "USAGE"
click button "Continue"
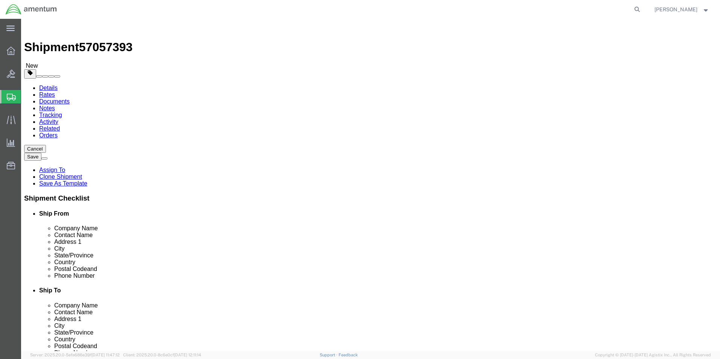
drag, startPoint x: 120, startPoint y: 158, endPoint x: 72, endPoint y: 157, distance: 47.8
click div "Dimensions Length 12.00 x Width 12.00 x Height 4.00 Select cm ft in"
type input "48"
type input "11"
type input "0"
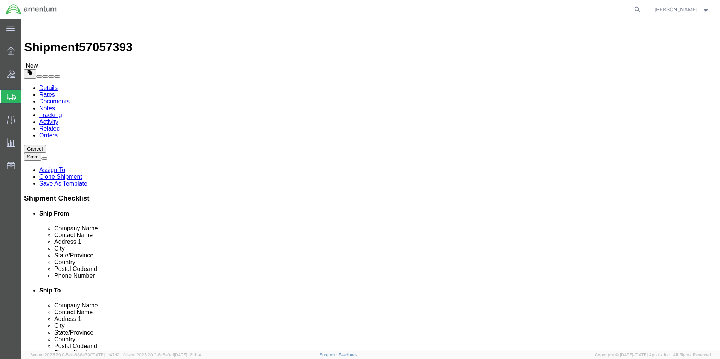
type input "1"
drag, startPoint x: 118, startPoint y: 177, endPoint x: 92, endPoint y: 178, distance: 26.0
click div "Weight 3.00 Select kgs lbs Ship. t°"
type input "2"
click label "Weight"
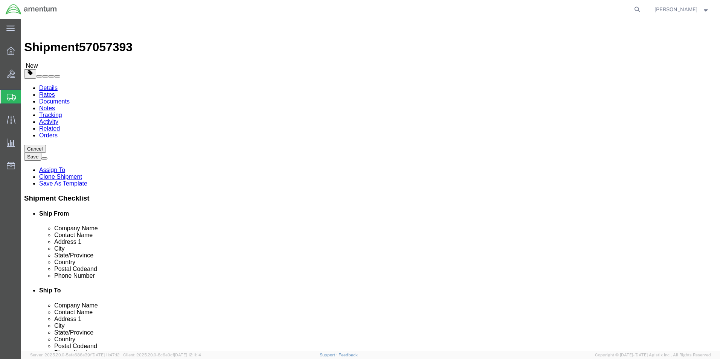
click dd "130.00 Each"
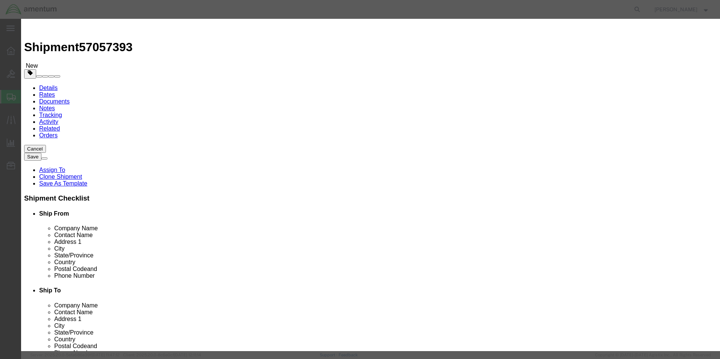
drag, startPoint x: 244, startPoint y: 72, endPoint x: 202, endPoint y: 77, distance: 41.7
click div "Pieces 130.00 Select Bag Barrels 100Board Feet Bottle Box Blister Pack Carats C…"
type input "1"
drag, startPoint x: 203, startPoint y: 82, endPoint x: 210, endPoint y: 82, distance: 6.8
click label "Total Value"
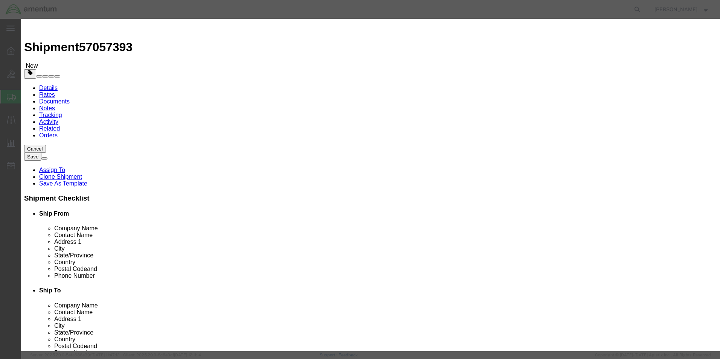
drag, startPoint x: 236, startPoint y: 85, endPoint x: 193, endPoint y: 87, distance: 43.3
click div "Total Value 0.77 Select ADP AED AFN ALL AMD AOA ARS ATS AUD AWG AZN BAM BBD BDT…"
type input "100"
click button "Save & Close"
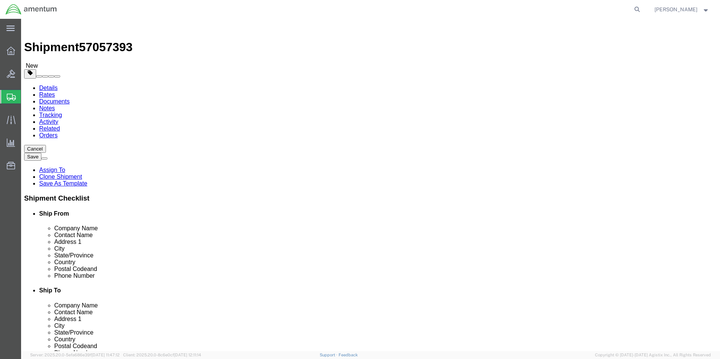
click button "Rate Shipment"
